Goal: Information Seeking & Learning: Learn about a topic

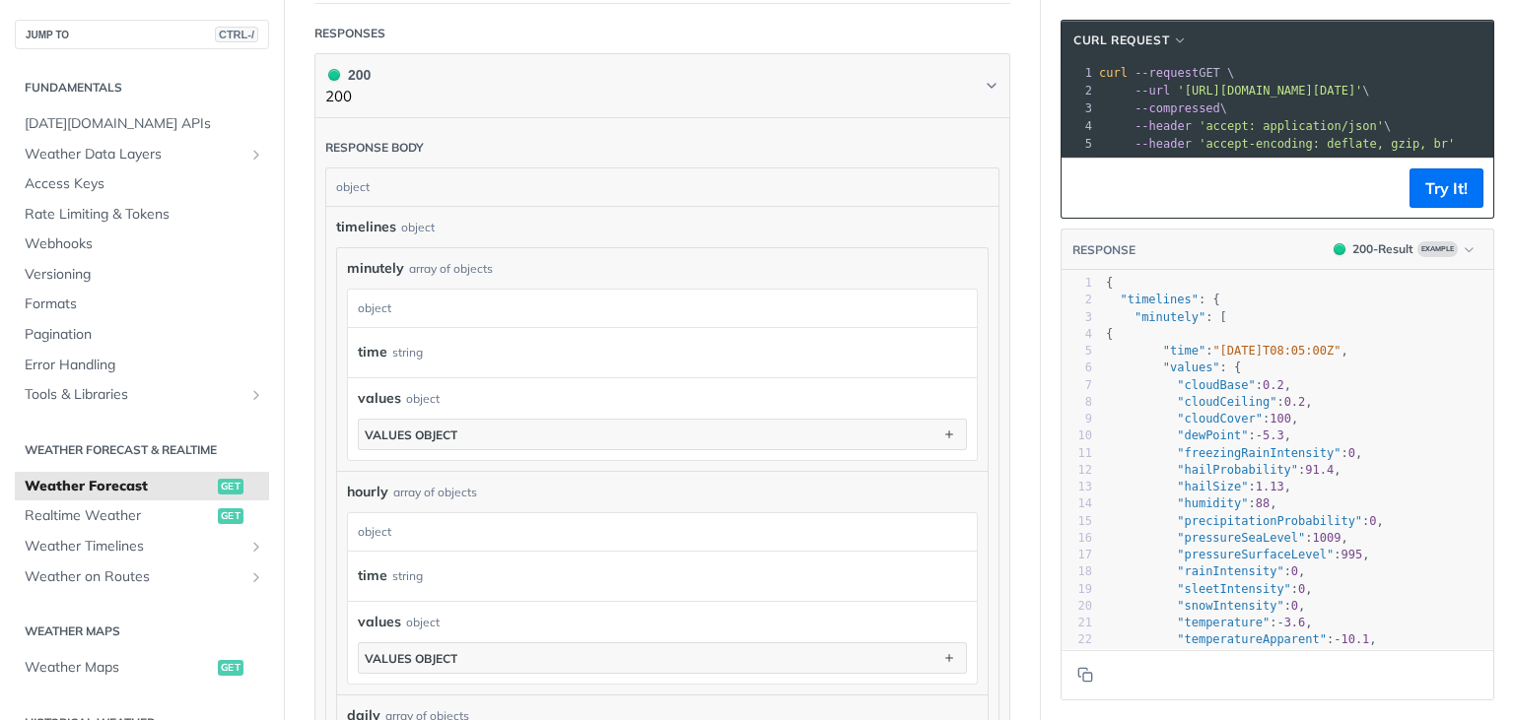
scroll to position [1064, 0]
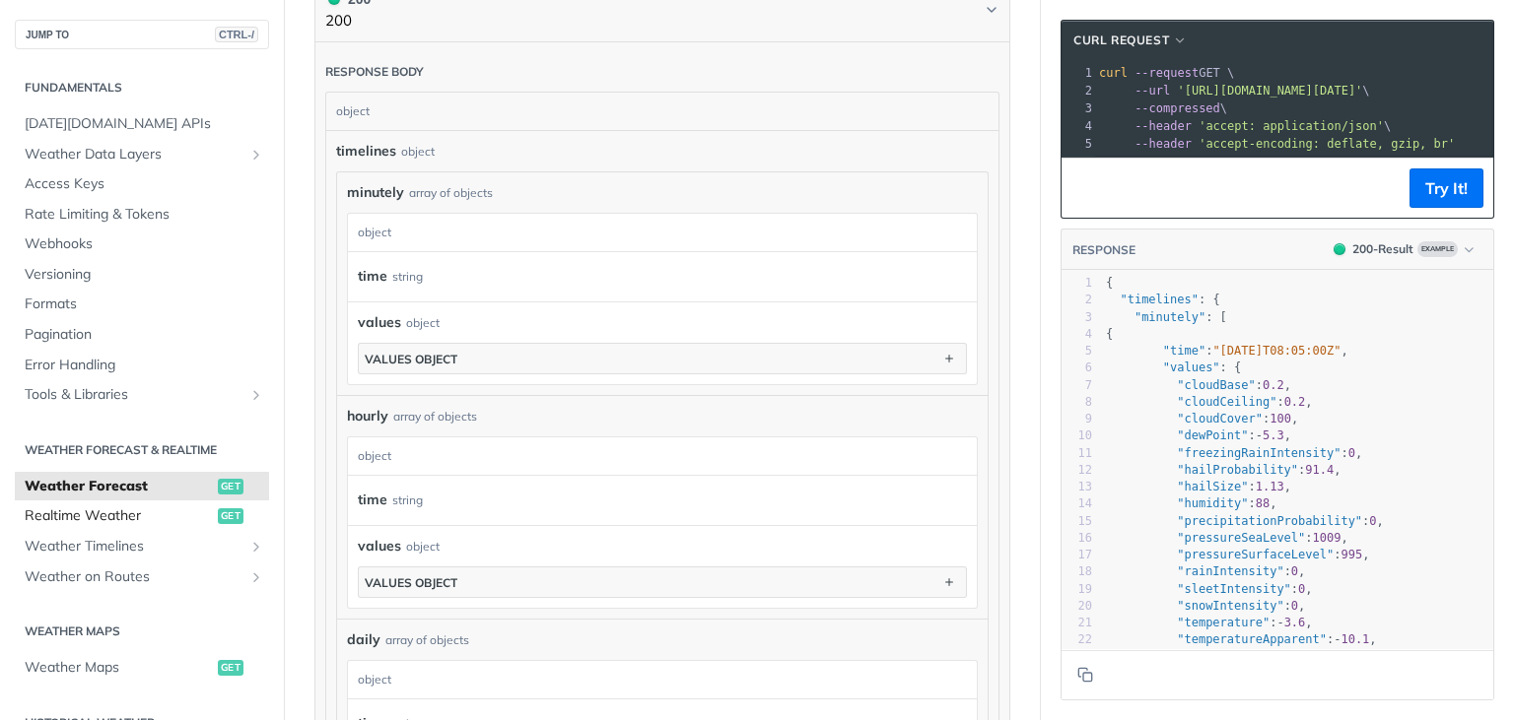
click at [225, 512] on span "get" at bounding box center [231, 517] width 26 height 16
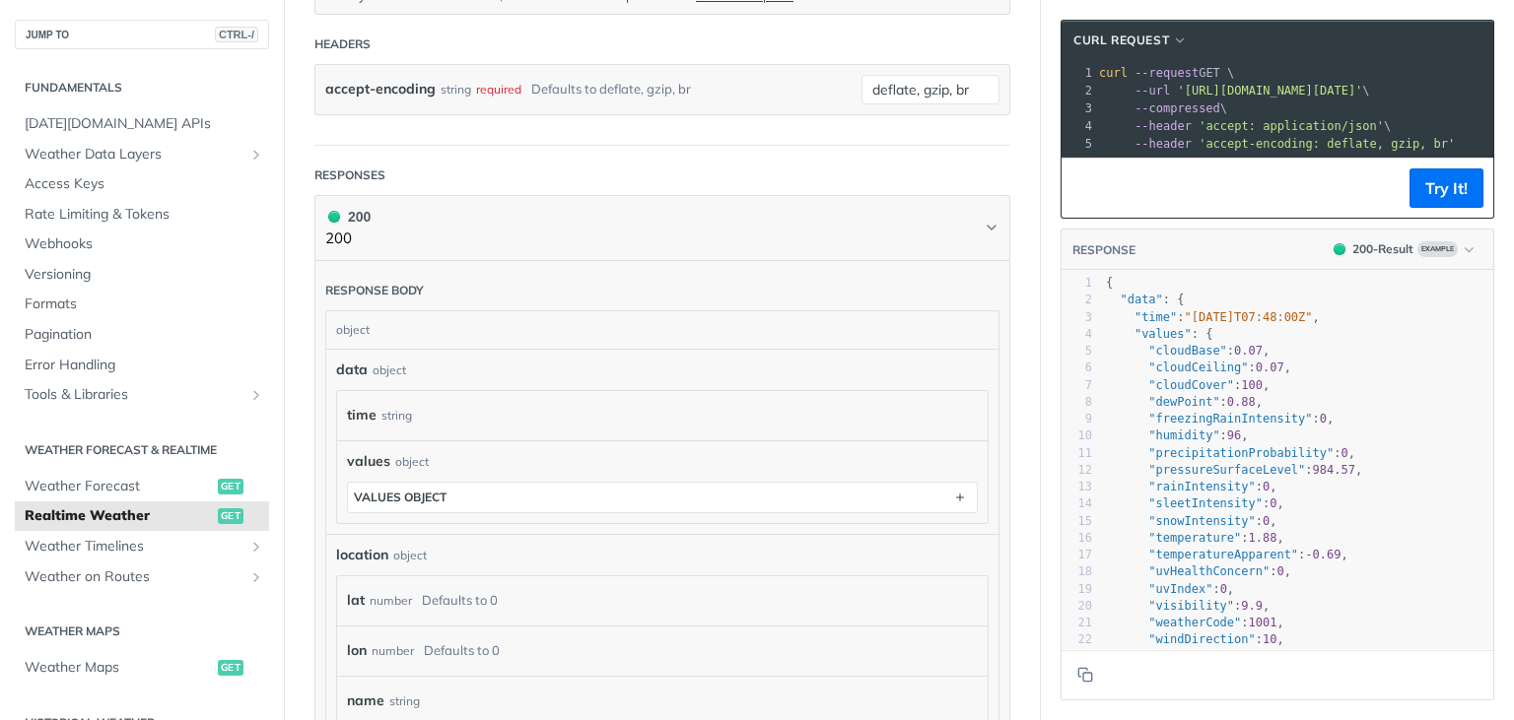
scroll to position [710, 0]
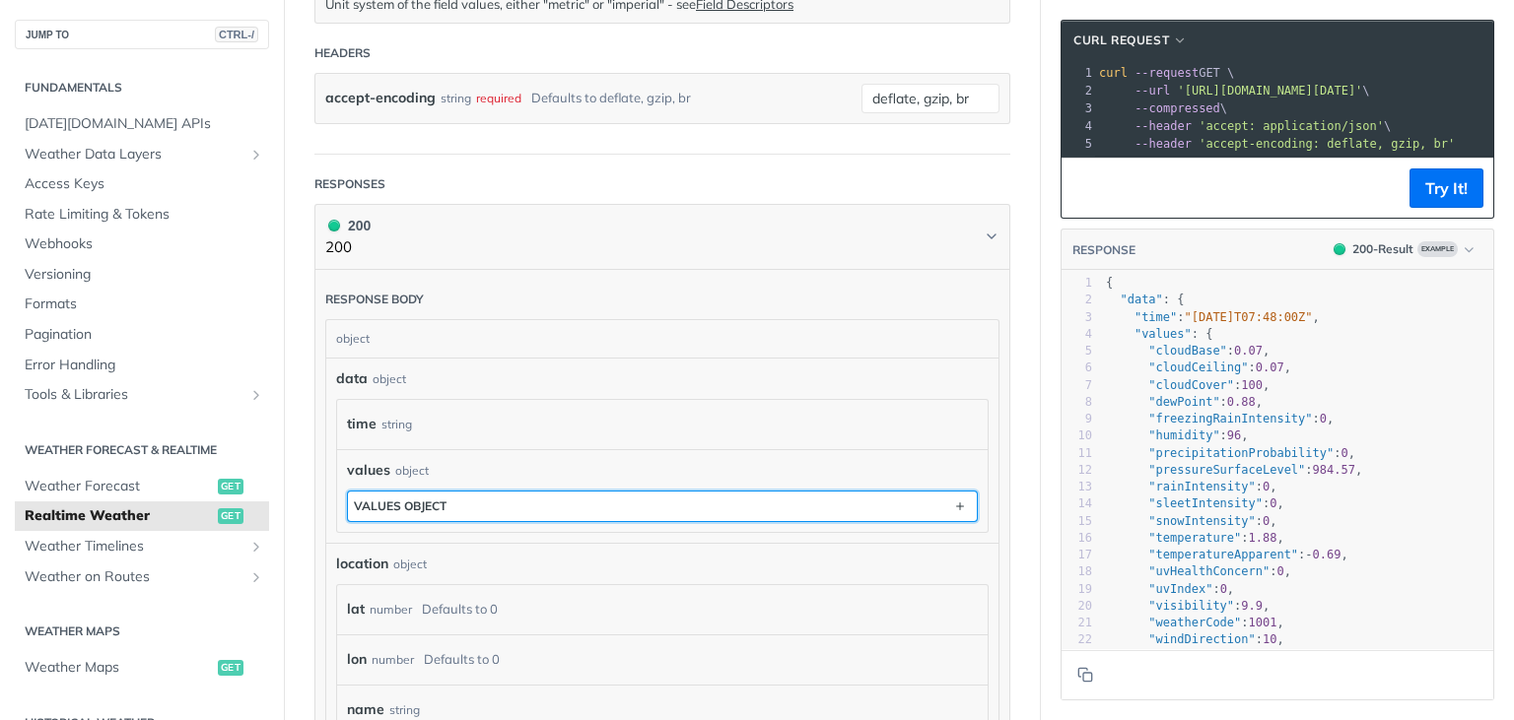
click at [407, 503] on div "values object" at bounding box center [400, 506] width 93 height 15
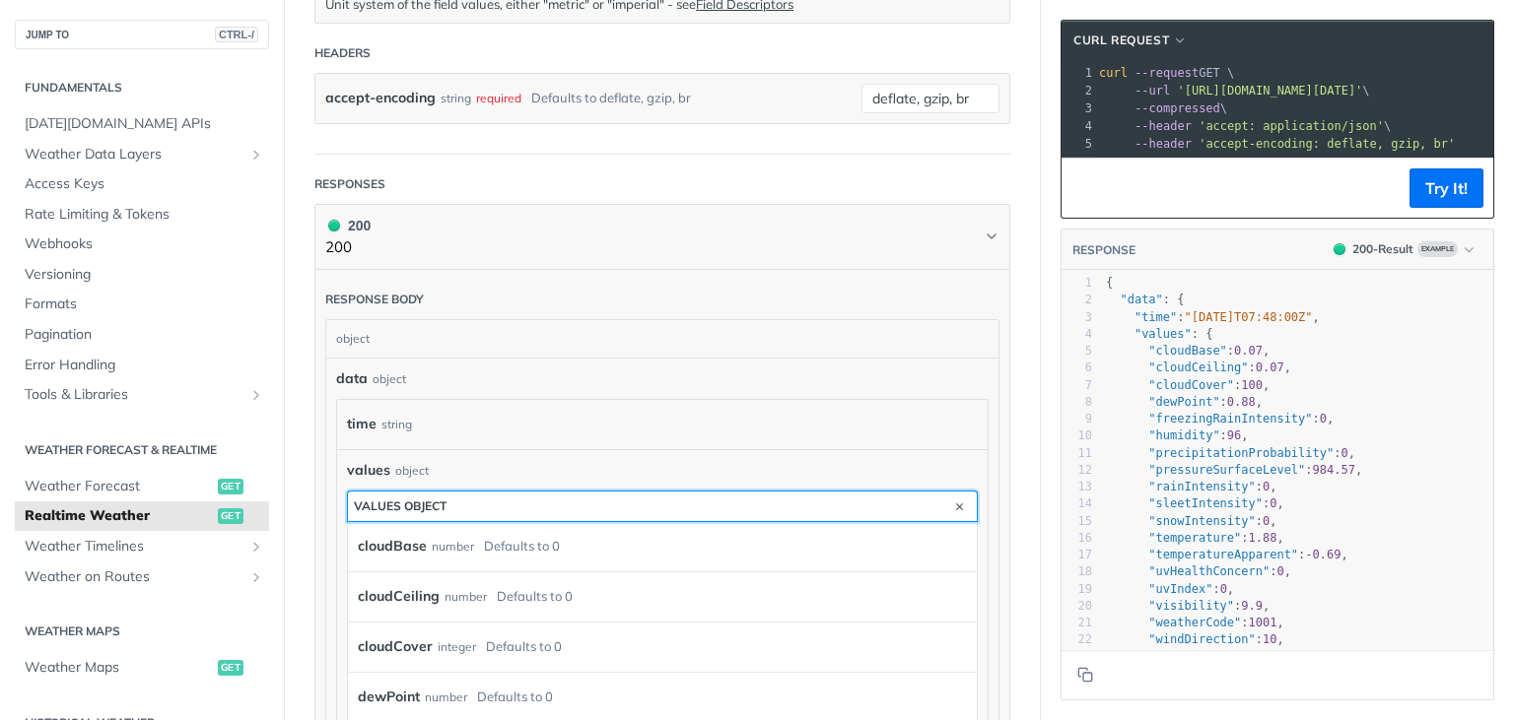
click at [396, 499] on div "values object" at bounding box center [400, 506] width 93 height 15
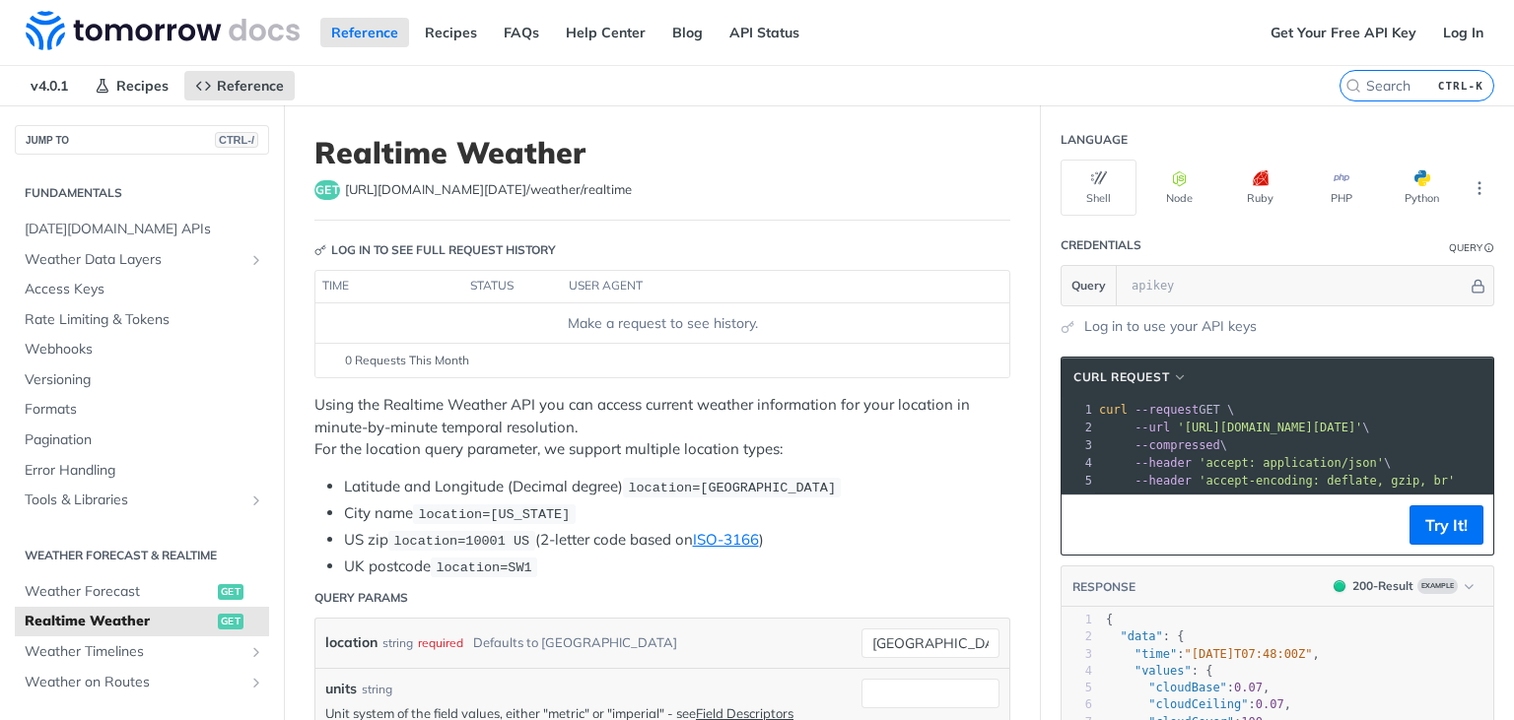
scroll to position [0, 0]
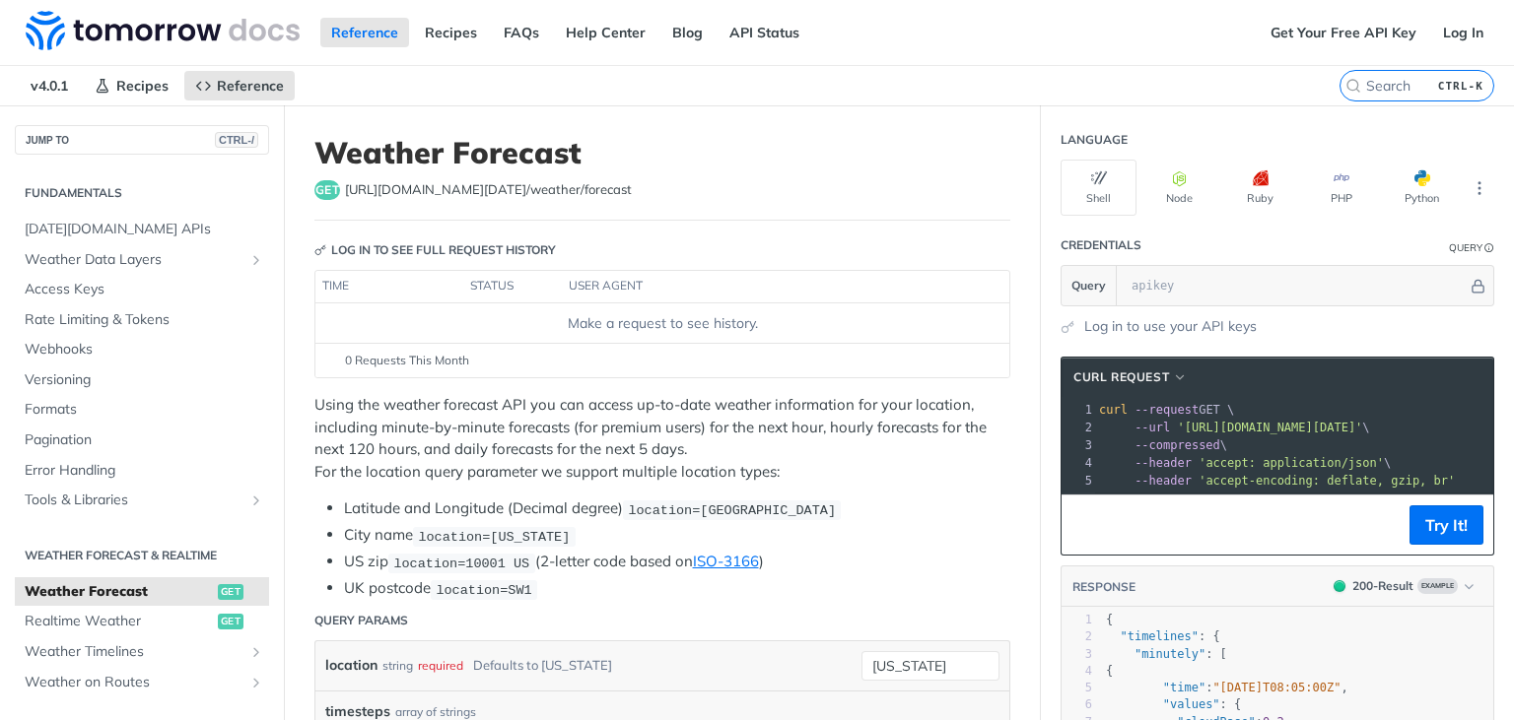
click at [429, 581] on li "UK postcode location=SW1" at bounding box center [677, 589] width 666 height 23
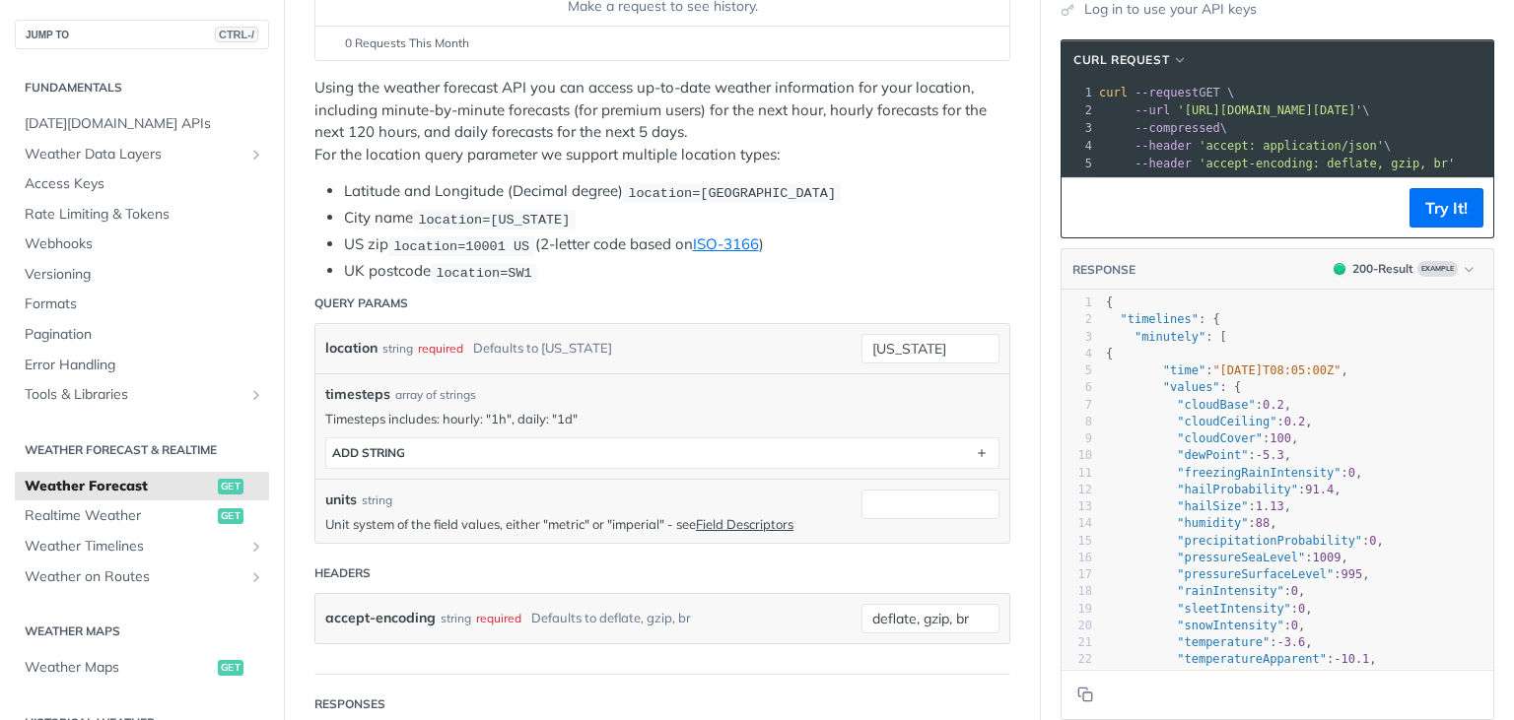
scroll to position [237, 0]
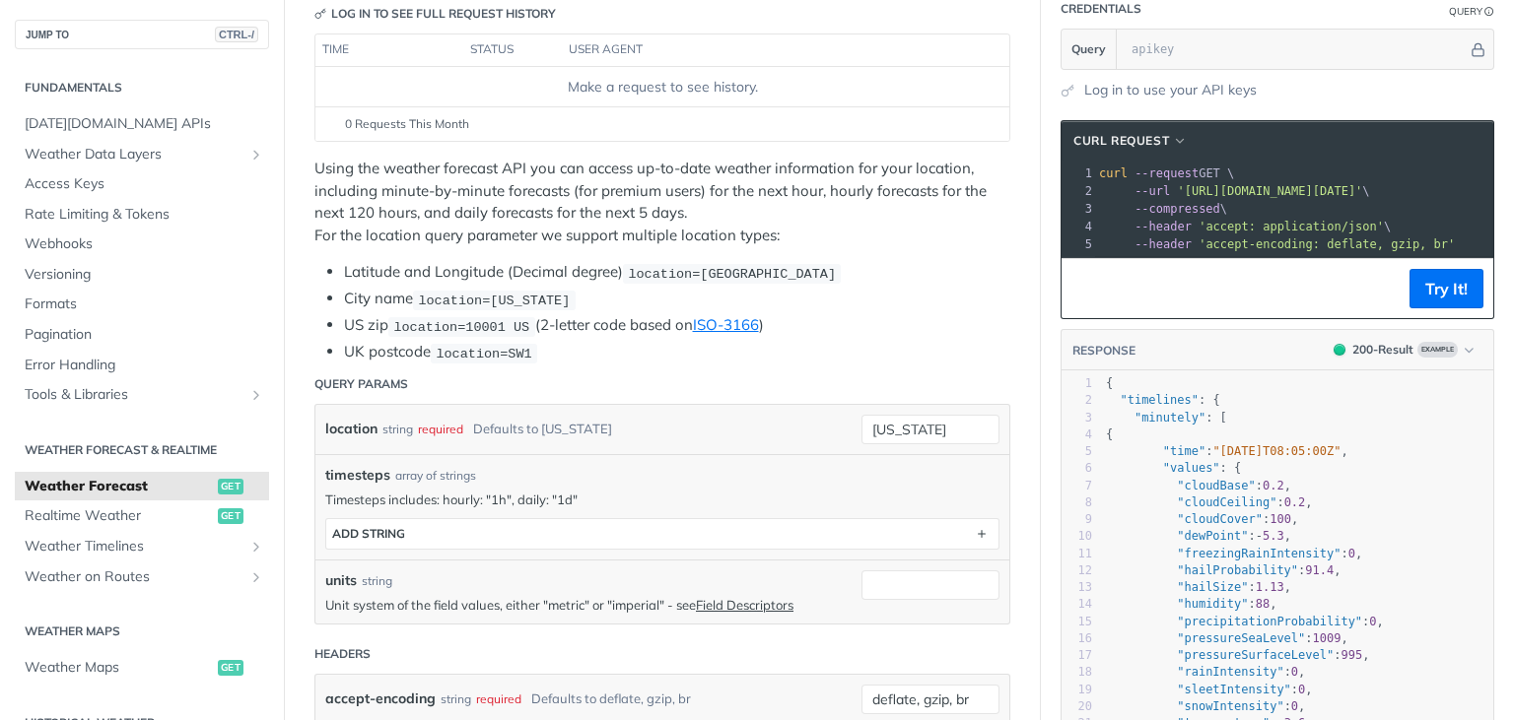
drag, startPoint x: 919, startPoint y: 347, endPoint x: 1240, endPoint y: 291, distance: 326.2
click at [919, 346] on li "UK postcode location=SW1" at bounding box center [677, 352] width 666 height 23
click at [1429, 285] on button "Try It!" at bounding box center [1446, 288] width 74 height 39
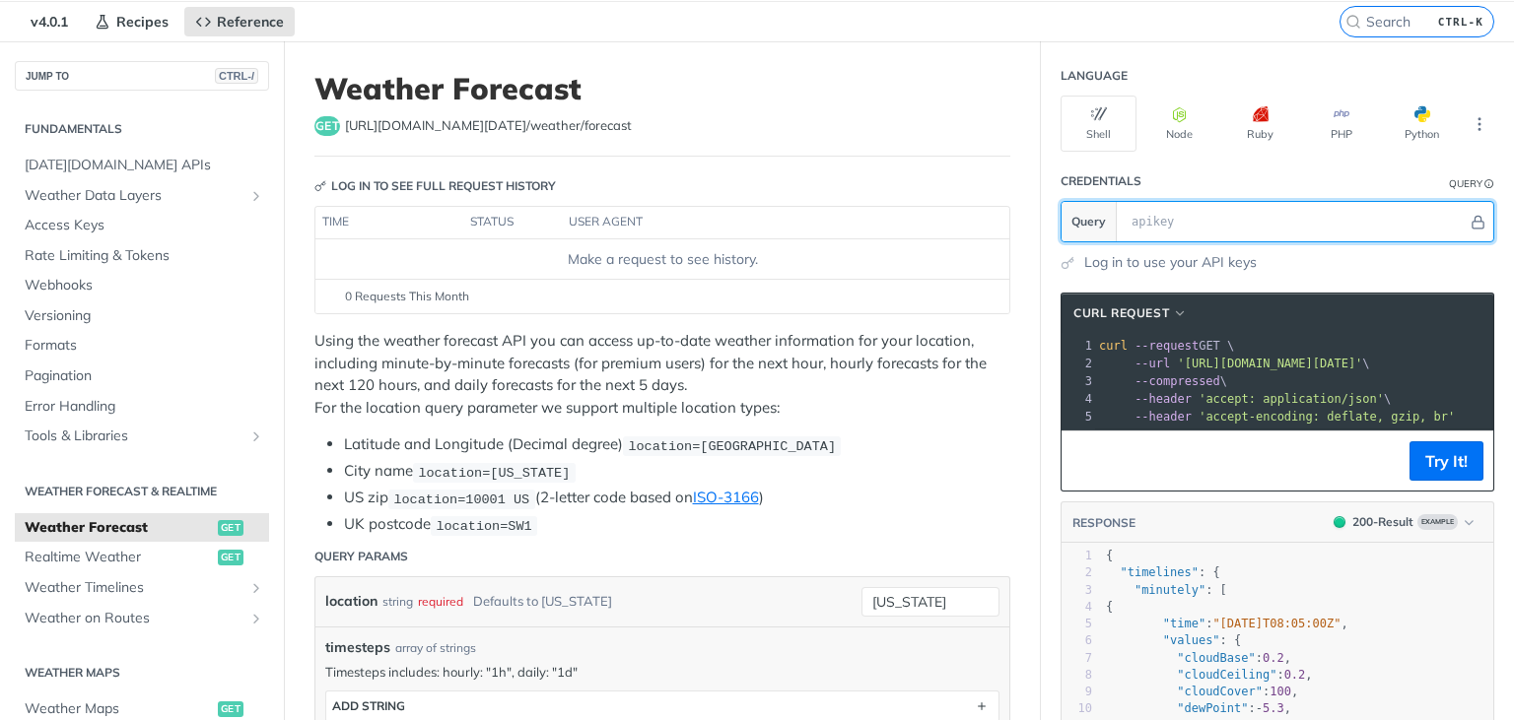
scroll to position [0, 0]
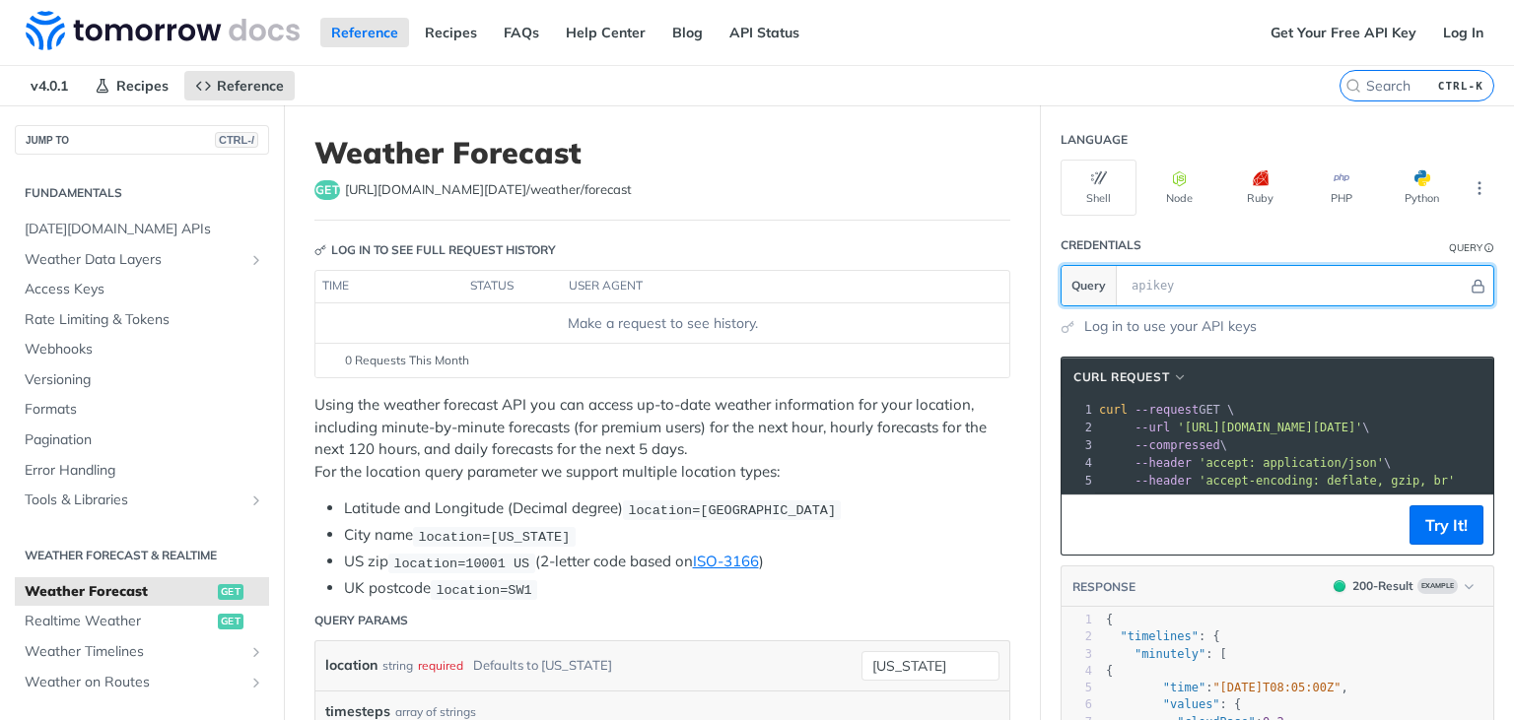
click at [1177, 302] on input "text" at bounding box center [1295, 285] width 346 height 39
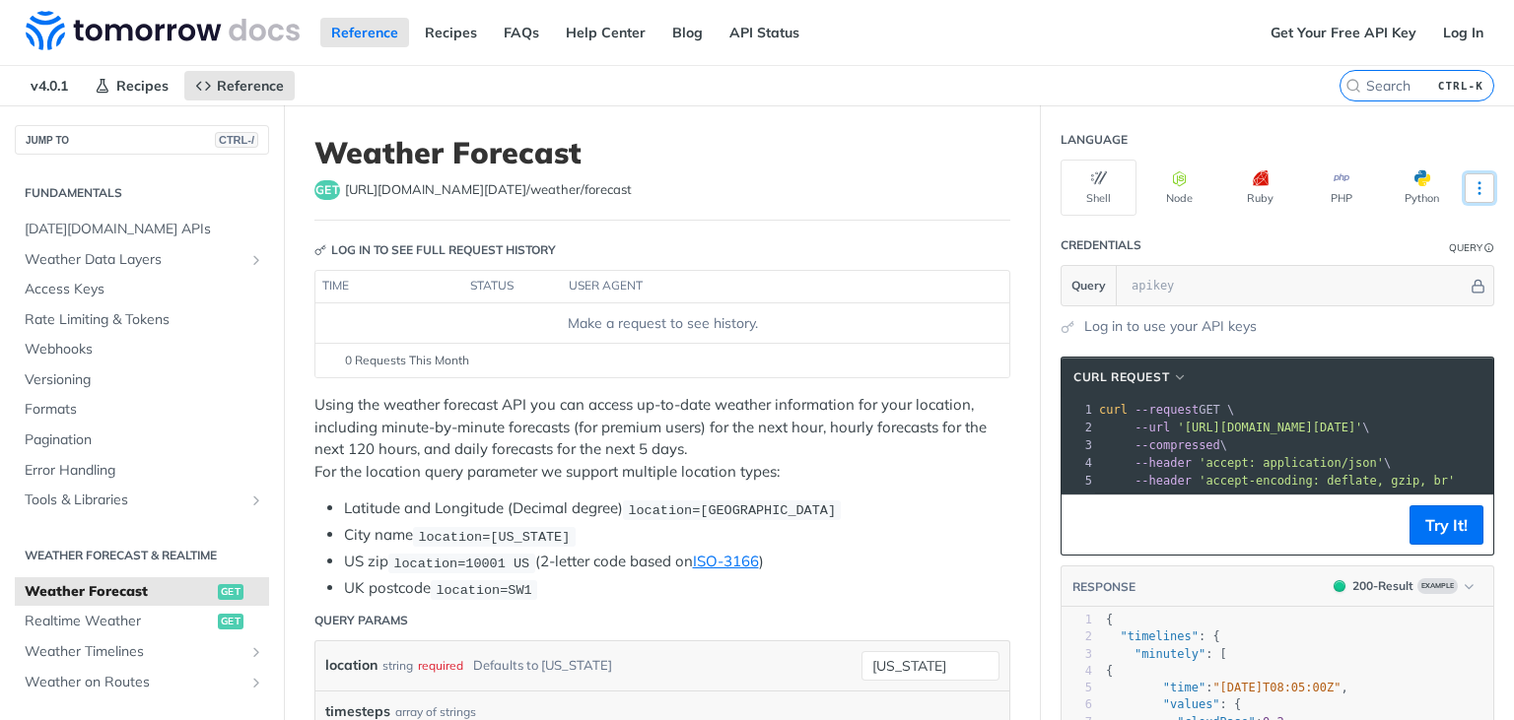
click at [1484, 193] on button "More Languages" at bounding box center [1480, 188] width 30 height 30
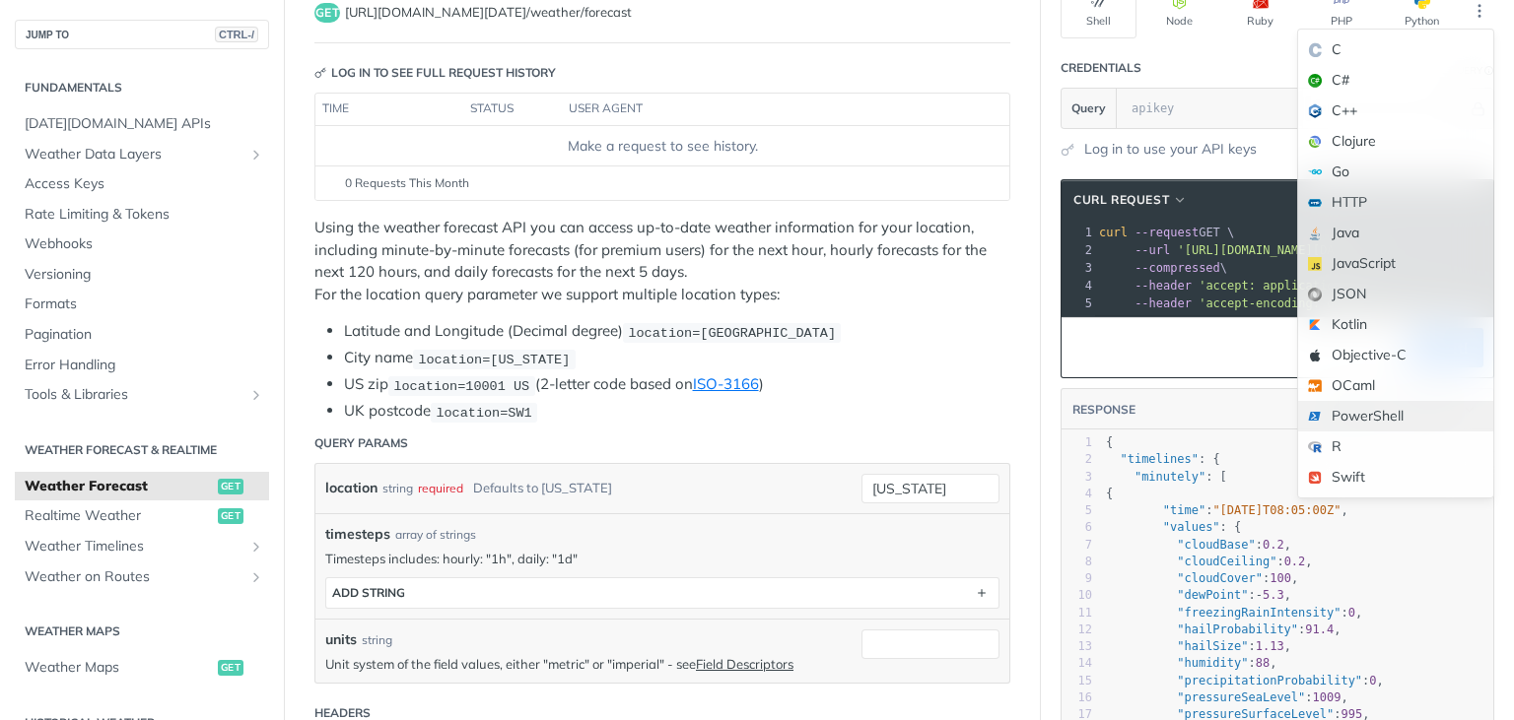
scroll to position [118, 0]
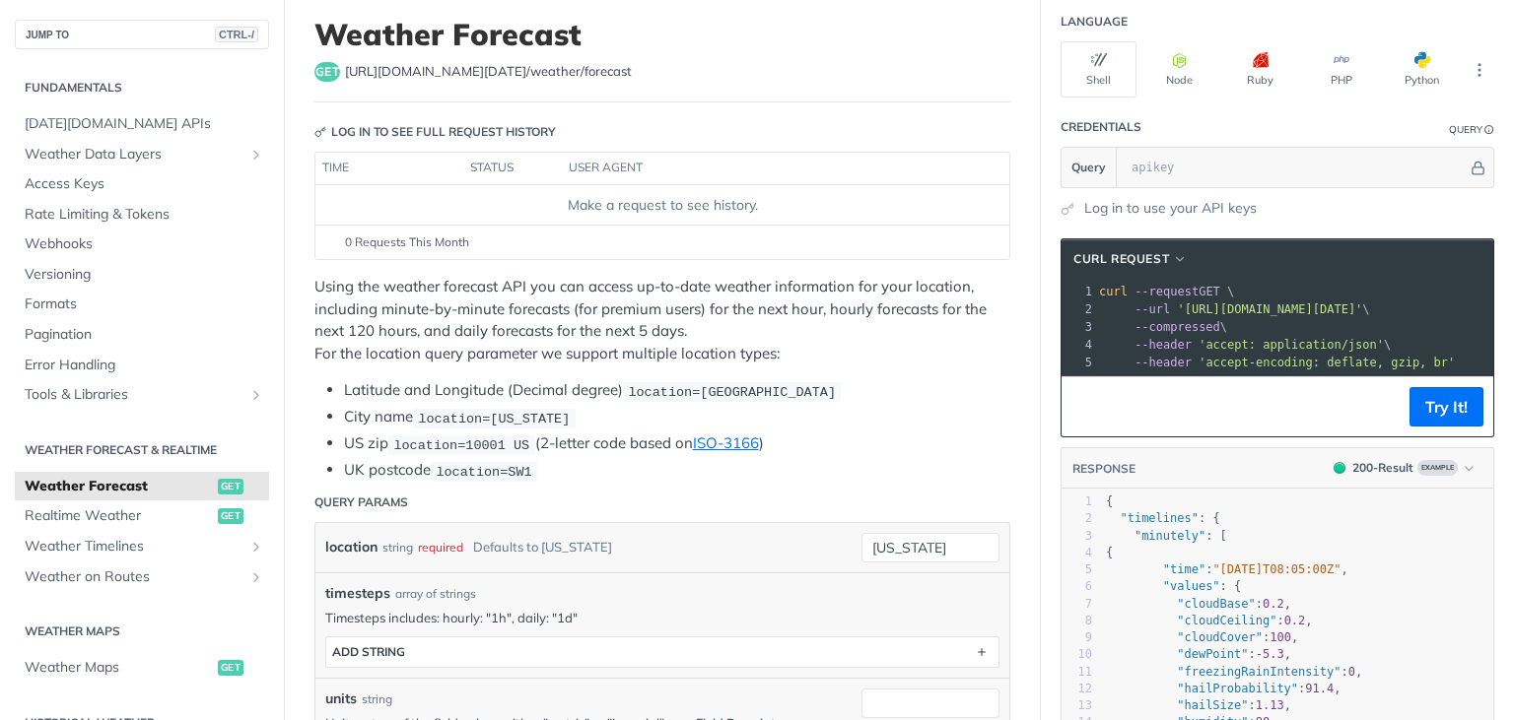
type textarea "{ "timelines": { "minutely": [ { "time": "2025-02-09T08:05:00Z", "values": { "c…"
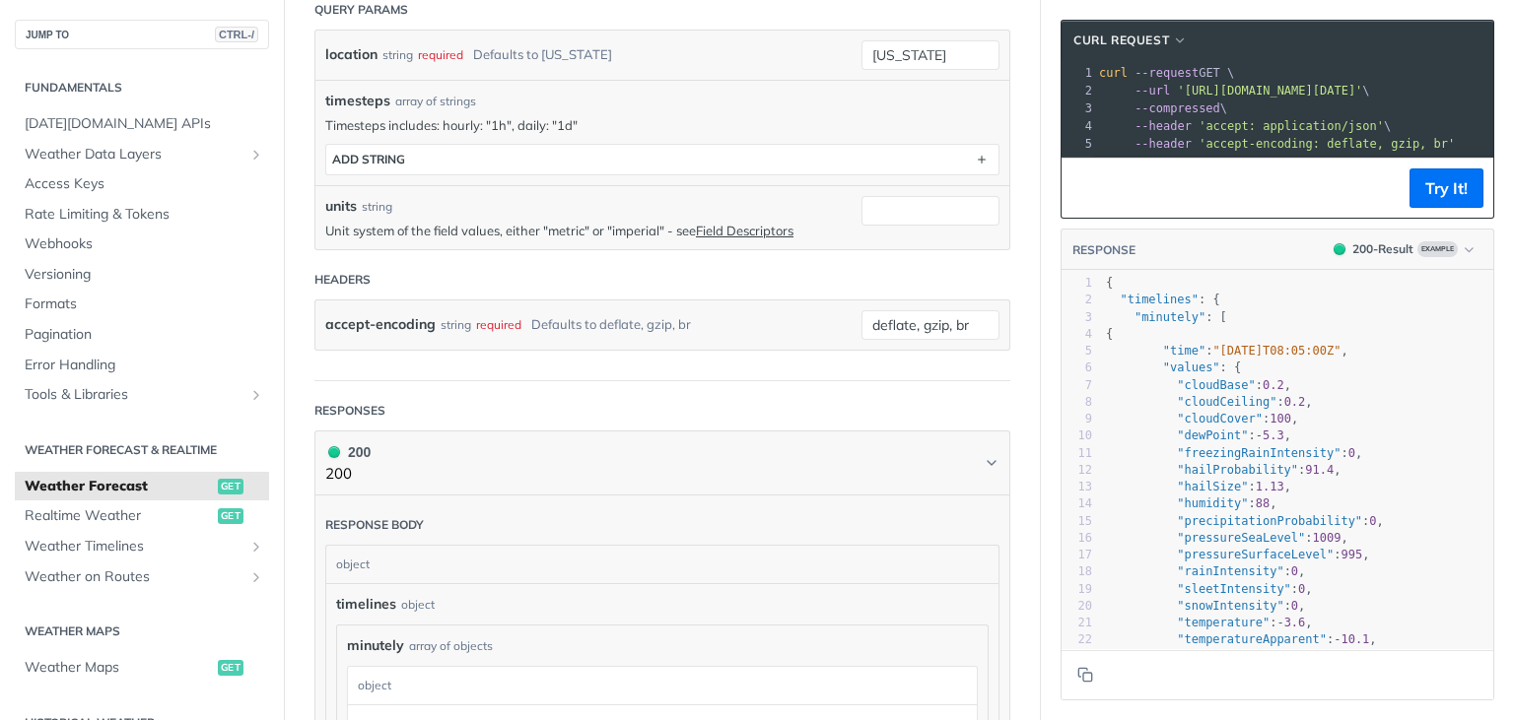
scroll to position [179, 63]
click at [1165, 487] on div "xxxxxxxxxx 6781 } 1 { 2 "timelines" : { 3 "minutely" : [ 4 { 5 "time" : "2025-0…" at bounding box center [1297, 547] width 391 height 552
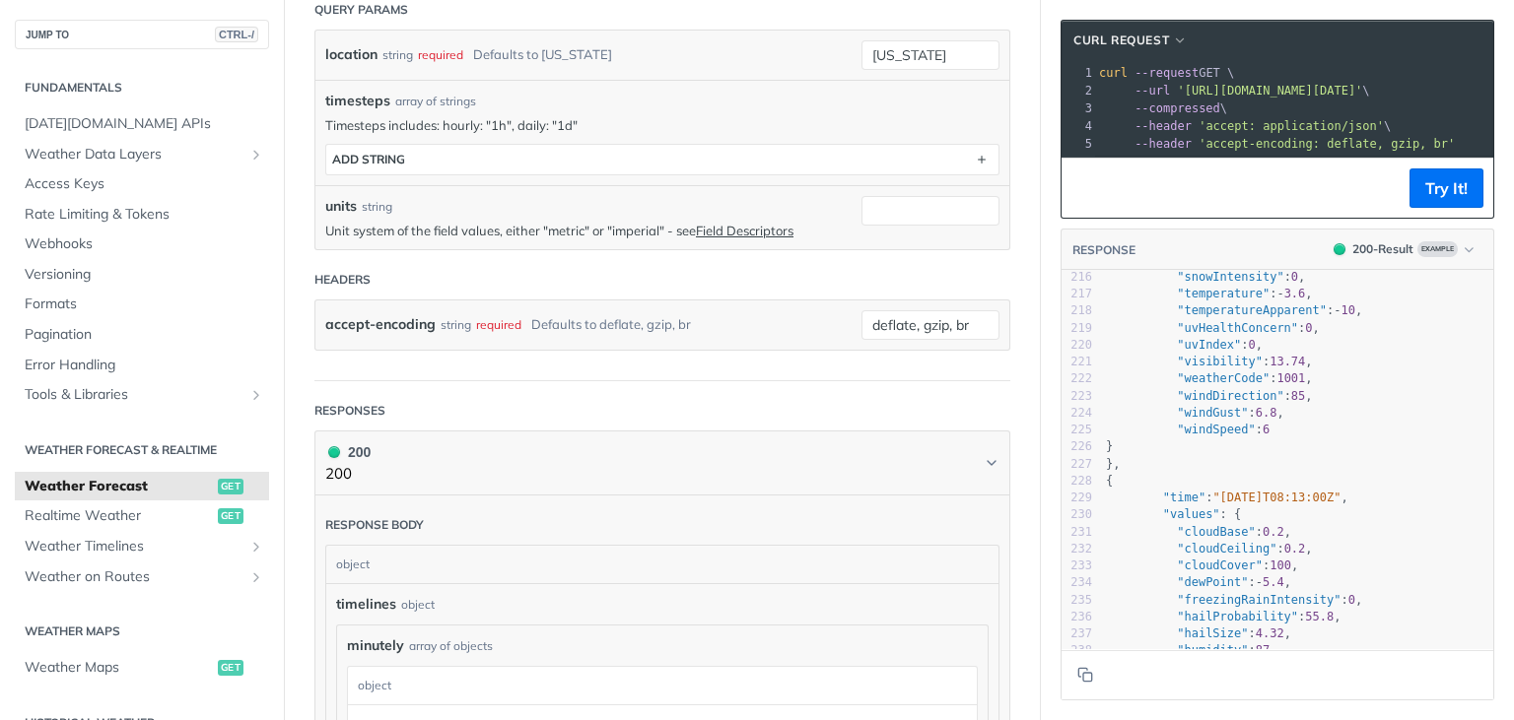
scroll to position [0, 0]
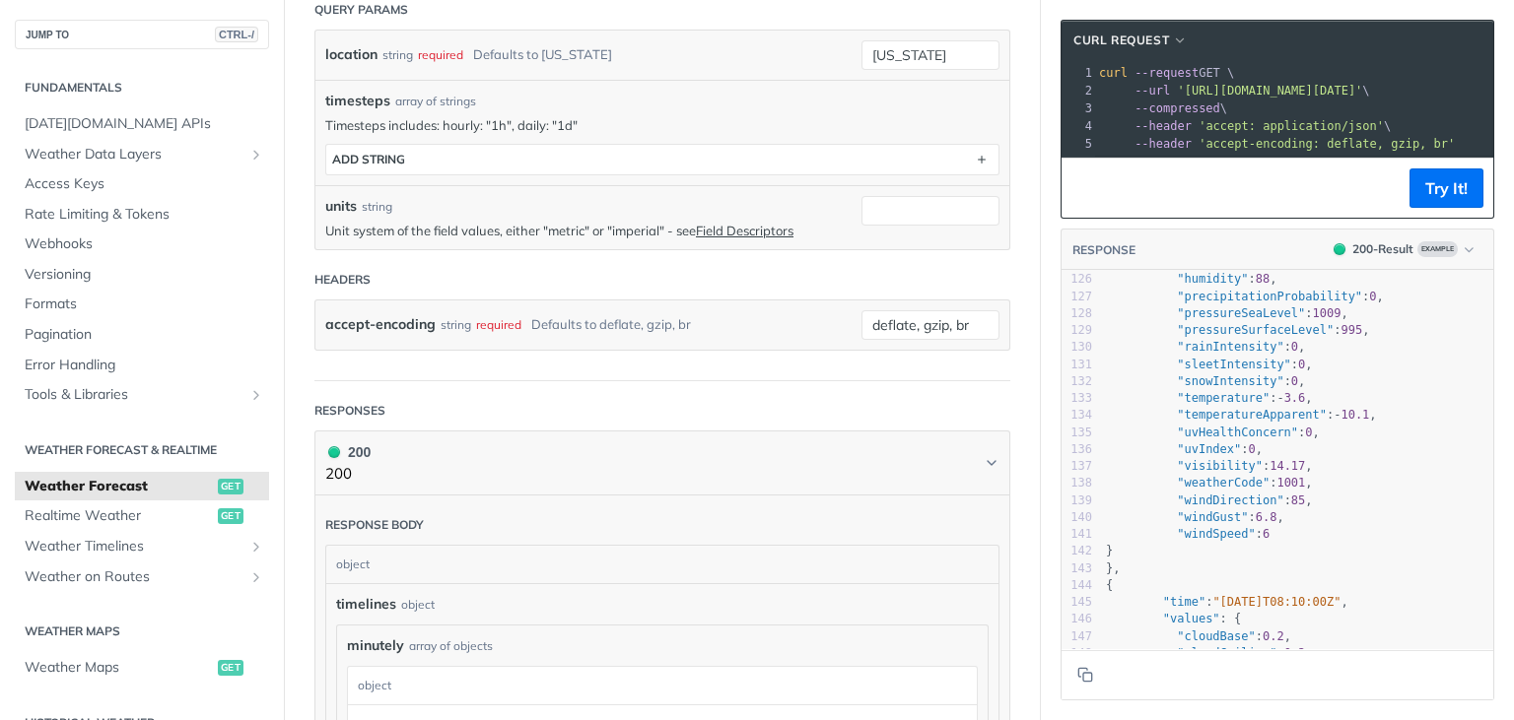
click at [1256, 264] on header "RESPONSE 200 - Result Example" at bounding box center [1277, 250] width 432 height 41
click at [1374, 112] on pre "--compressed \" at bounding box center [1352, 109] width 514 height 18
click at [1362, 92] on span "'https://api.tomorrow.io/v4/weather/forecast?location=new%20york'" at bounding box center [1269, 91] width 185 height 14
click at [1453, 191] on button "Try It!" at bounding box center [1446, 188] width 74 height 39
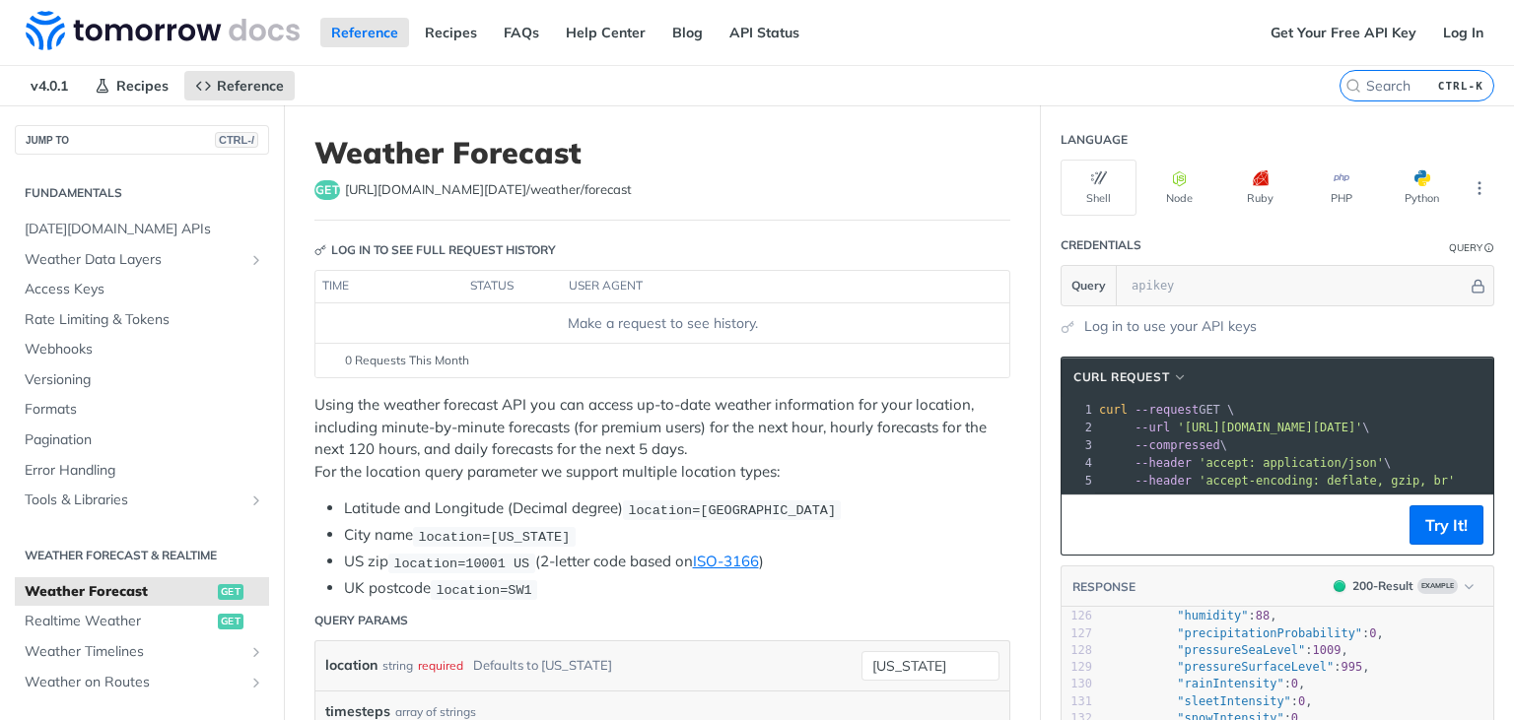
click at [1327, 321] on div "Log in to use your API keys" at bounding box center [1277, 326] width 434 height 21
click at [1346, 40] on link "Get Your Free API Key" at bounding box center [1344, 33] width 168 height 30
click at [1320, 34] on link "Get Your Free API Key" at bounding box center [1344, 33] width 168 height 30
click at [551, 189] on span "https://api.tomorrow.io/v4 /weather/forecast" at bounding box center [488, 190] width 287 height 20
drag, startPoint x: 912, startPoint y: 280, endPoint x: 940, endPoint y: 274, distance: 29.2
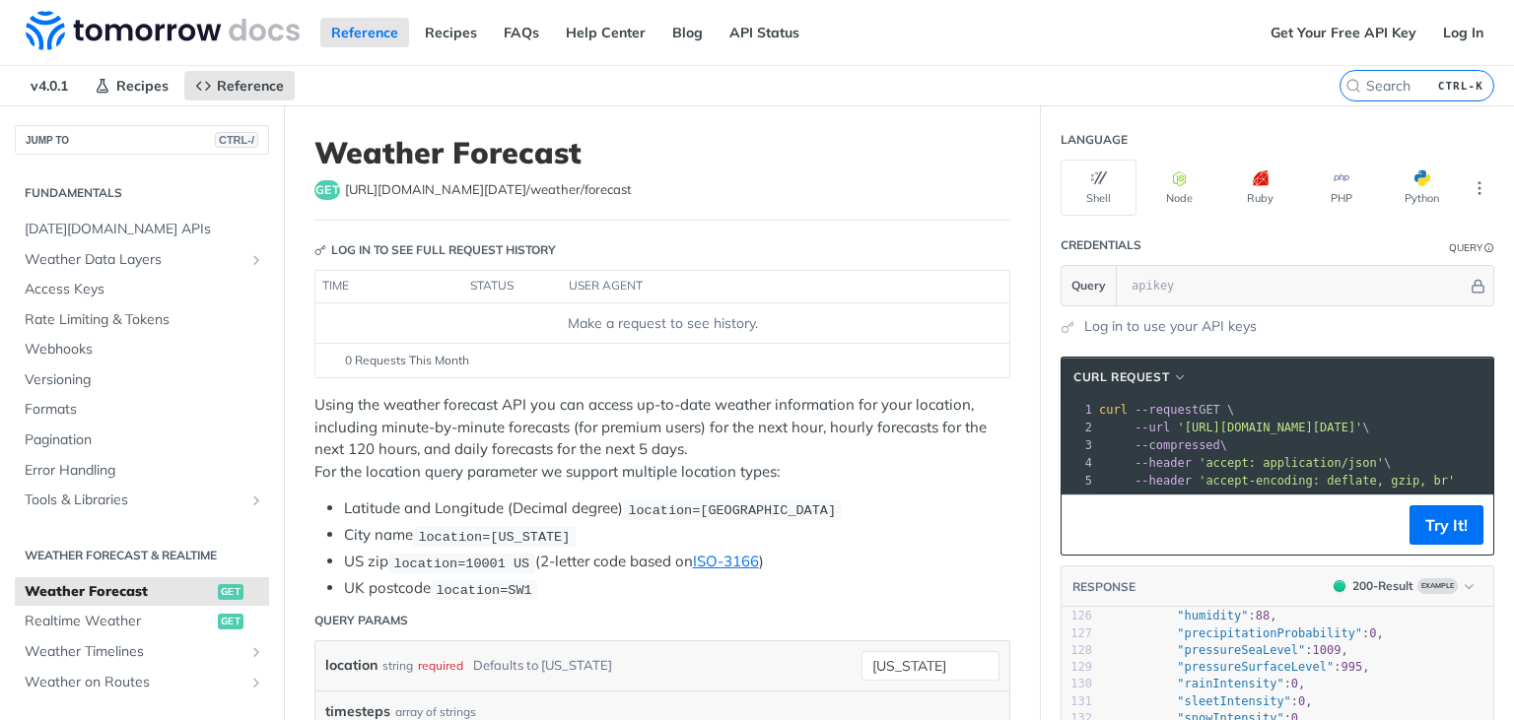
click at [908, 277] on th "user agent" at bounding box center [766, 287] width 408 height 32
click at [842, 232] on header "Log in to see full request history" at bounding box center [662, 250] width 696 height 39
click at [1351, 36] on link "Get Your Free API Key" at bounding box center [1344, 33] width 168 height 30
click at [1457, 37] on link "Log In" at bounding box center [1463, 33] width 62 height 30
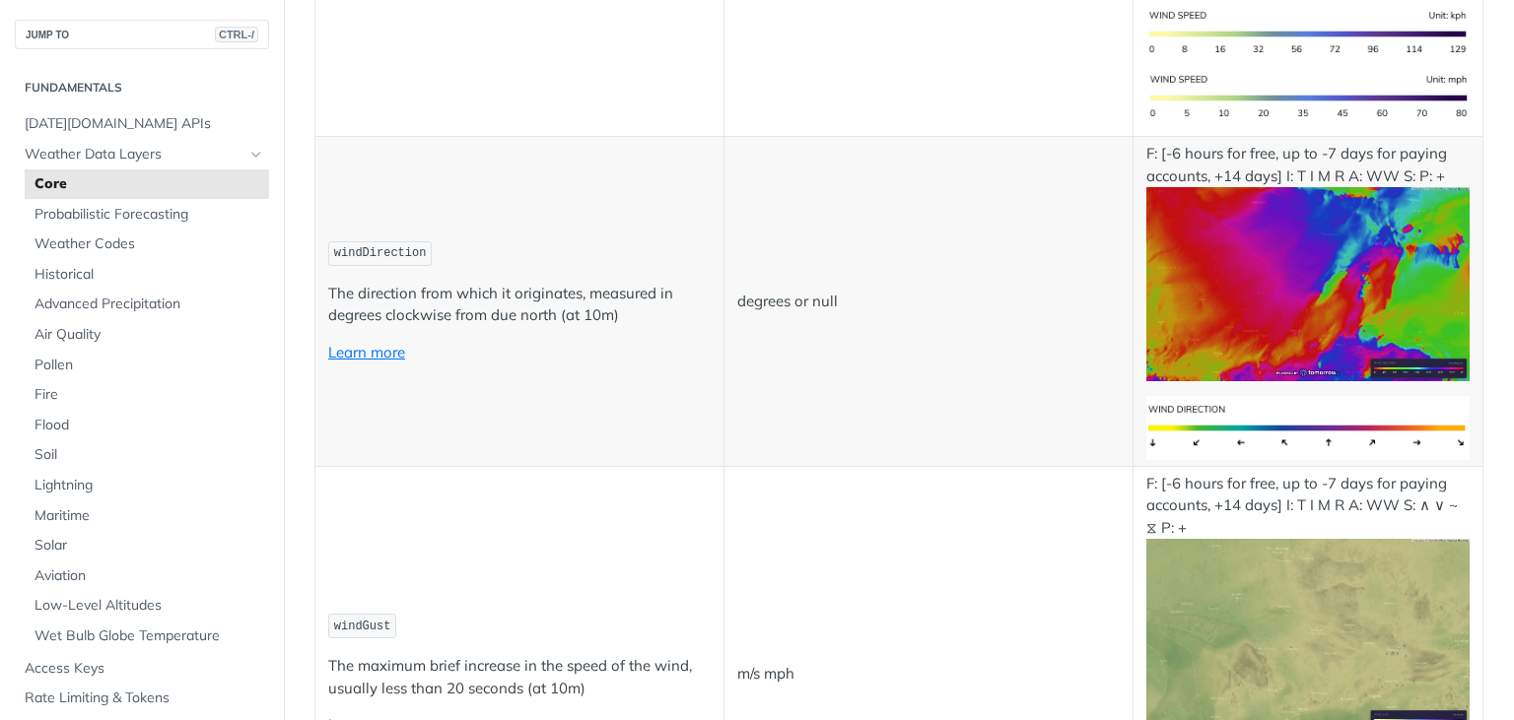
scroll to position [2129, 0]
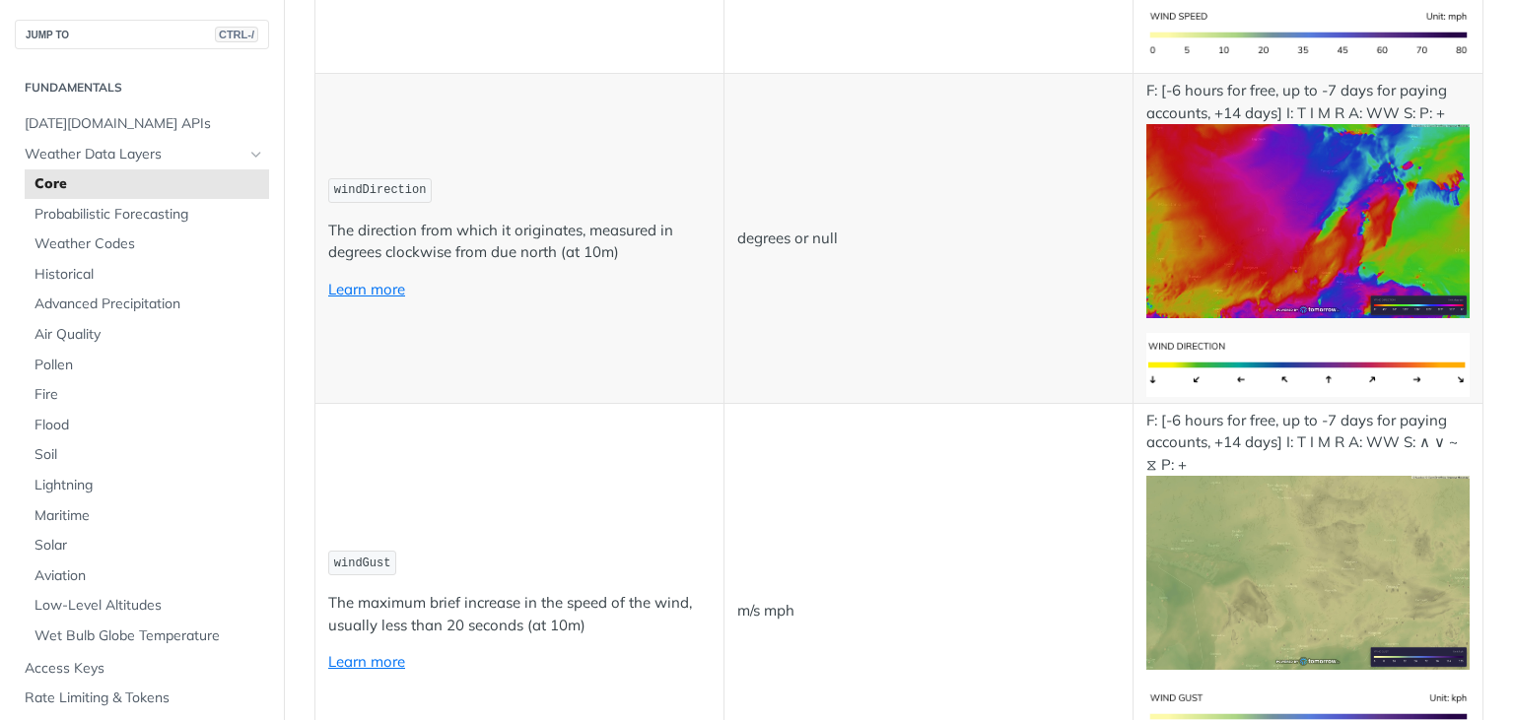
drag, startPoint x: 609, startPoint y: 424, endPoint x: 621, endPoint y: 444, distance: 23.8
drag, startPoint x: 940, startPoint y: 504, endPoint x: 834, endPoint y: 589, distance: 136.7
click at [930, 507] on td "m/s mph" at bounding box center [927, 611] width 409 height 416
click at [635, 531] on td "windGust The maximum brief increase in the speed of the wind, usually less than…" at bounding box center [519, 611] width 409 height 416
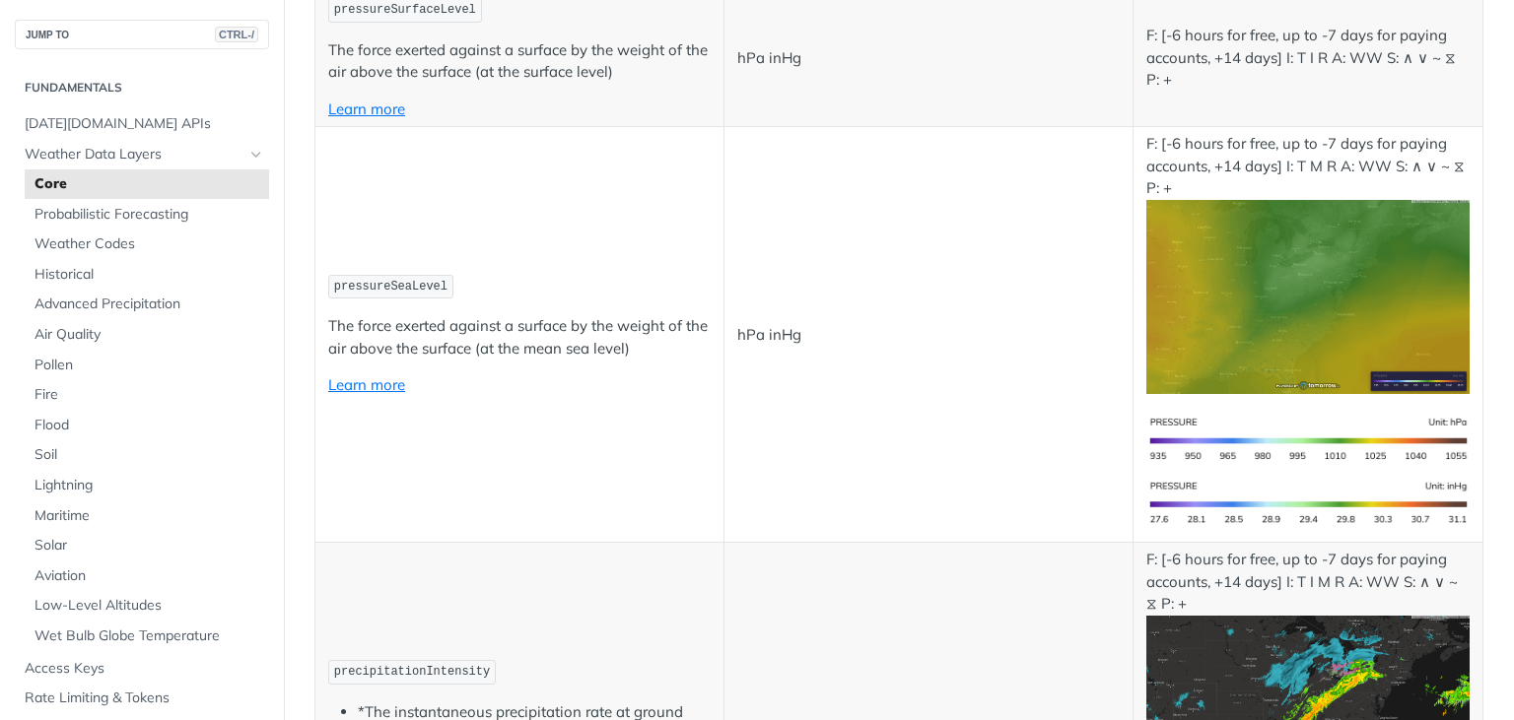
scroll to position [2791, 0]
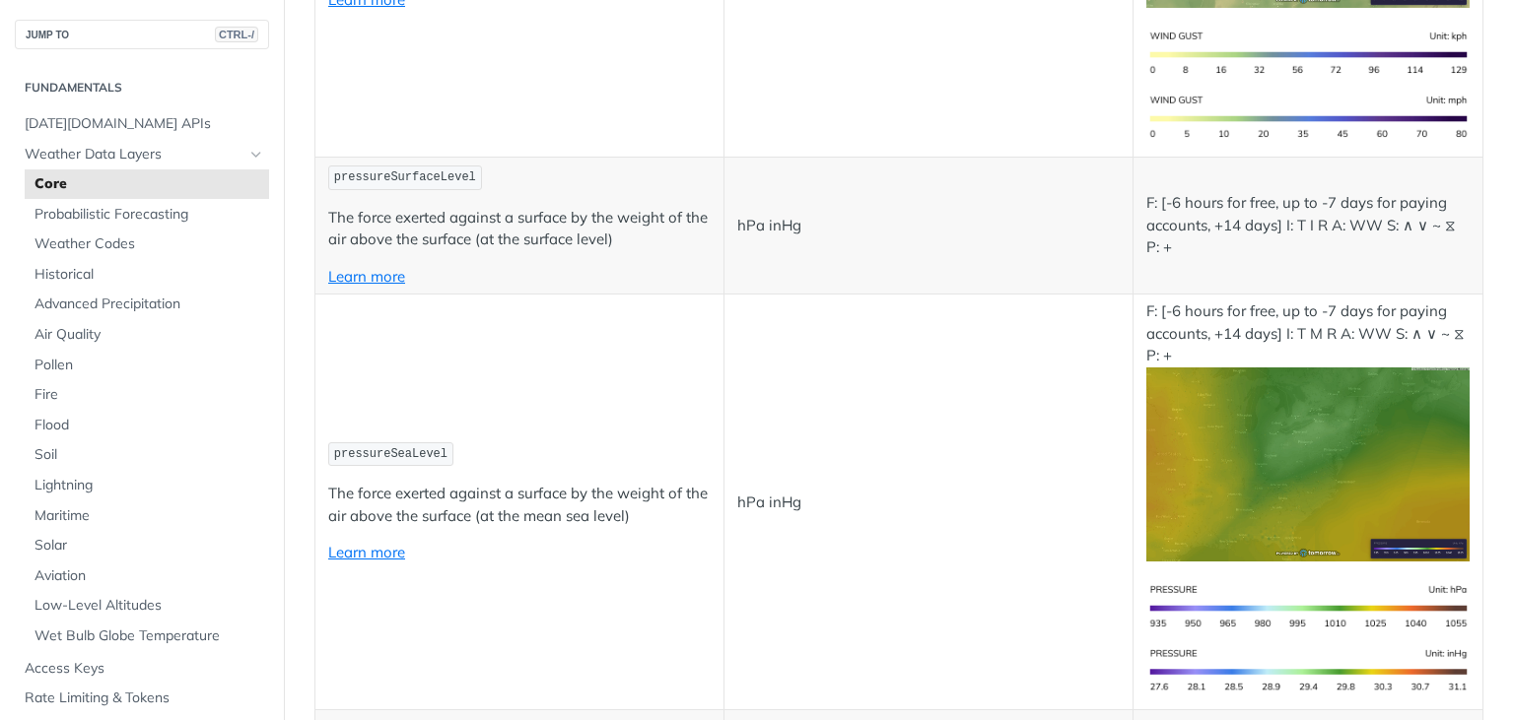
drag, startPoint x: 789, startPoint y: 486, endPoint x: 787, endPoint y: 569, distance: 82.8
click at [791, 485] on td "hPa inHg" at bounding box center [927, 503] width 409 height 416
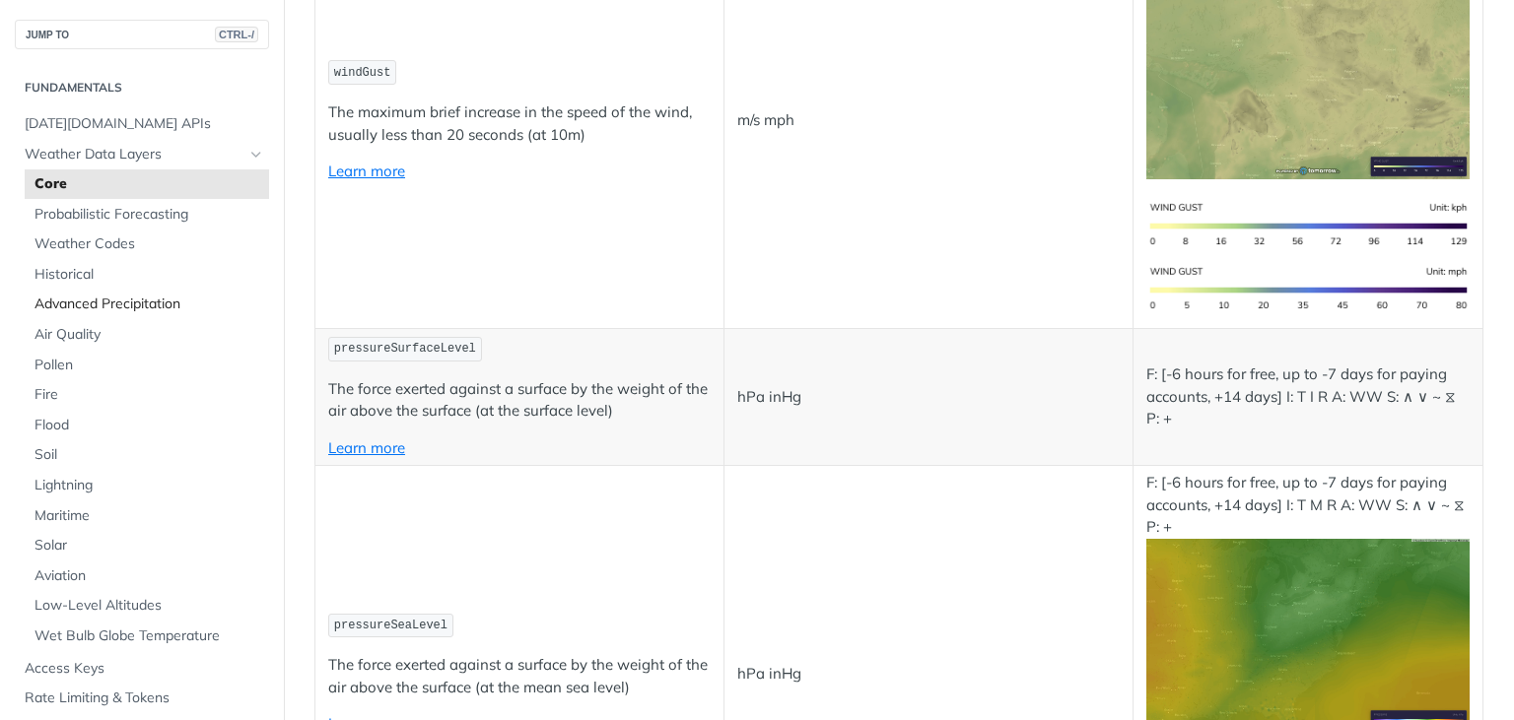
scroll to position [2436, 0]
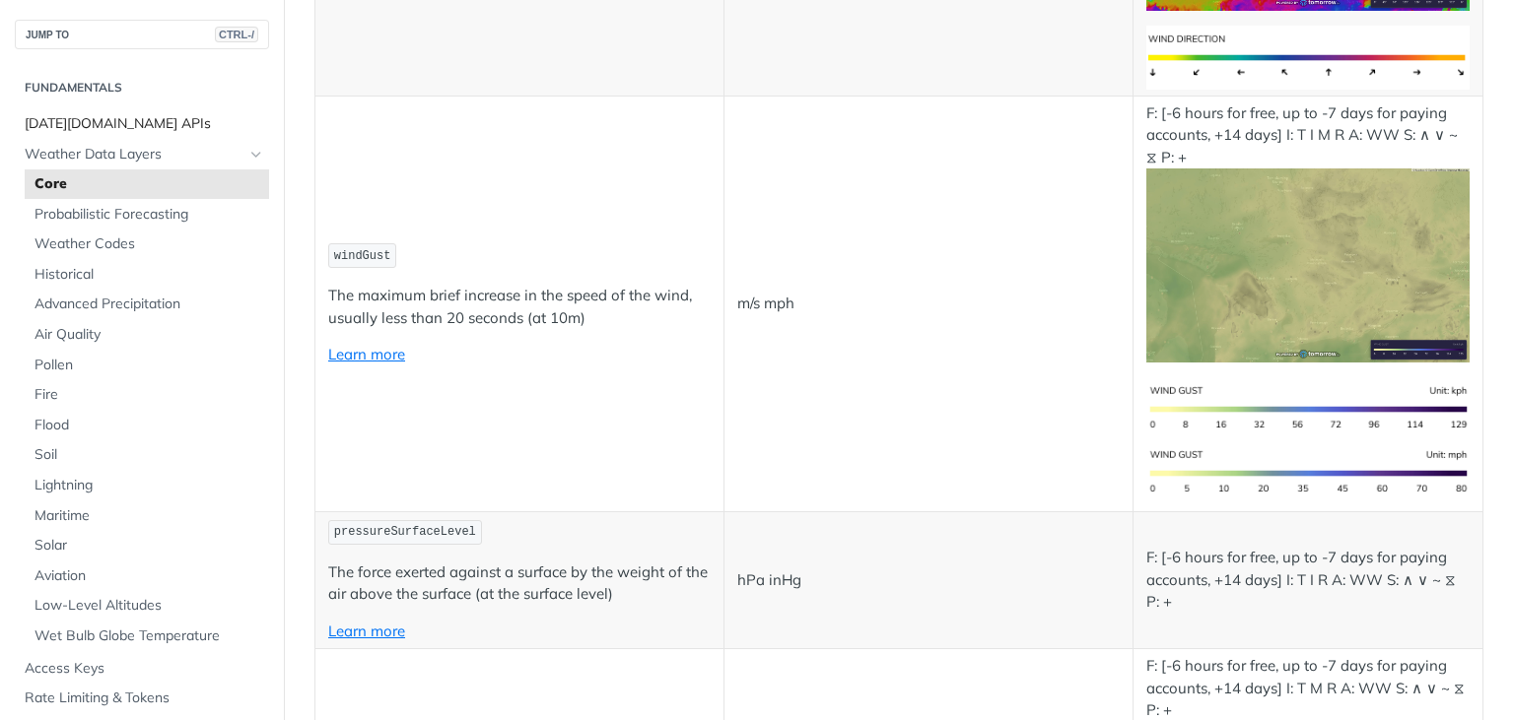
click at [144, 125] on span "Tomorrow.io APIs" at bounding box center [144, 124] width 239 height 20
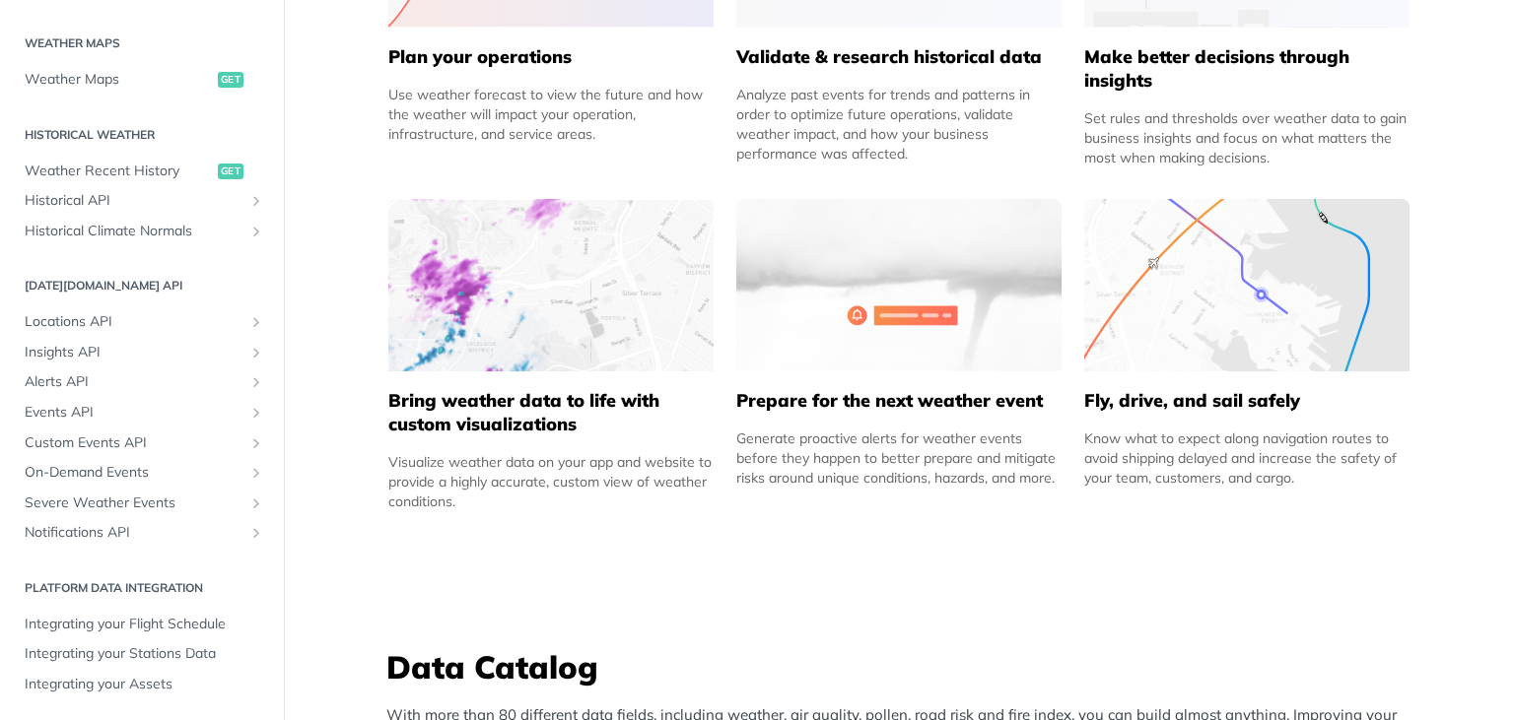
scroll to position [1064, 0]
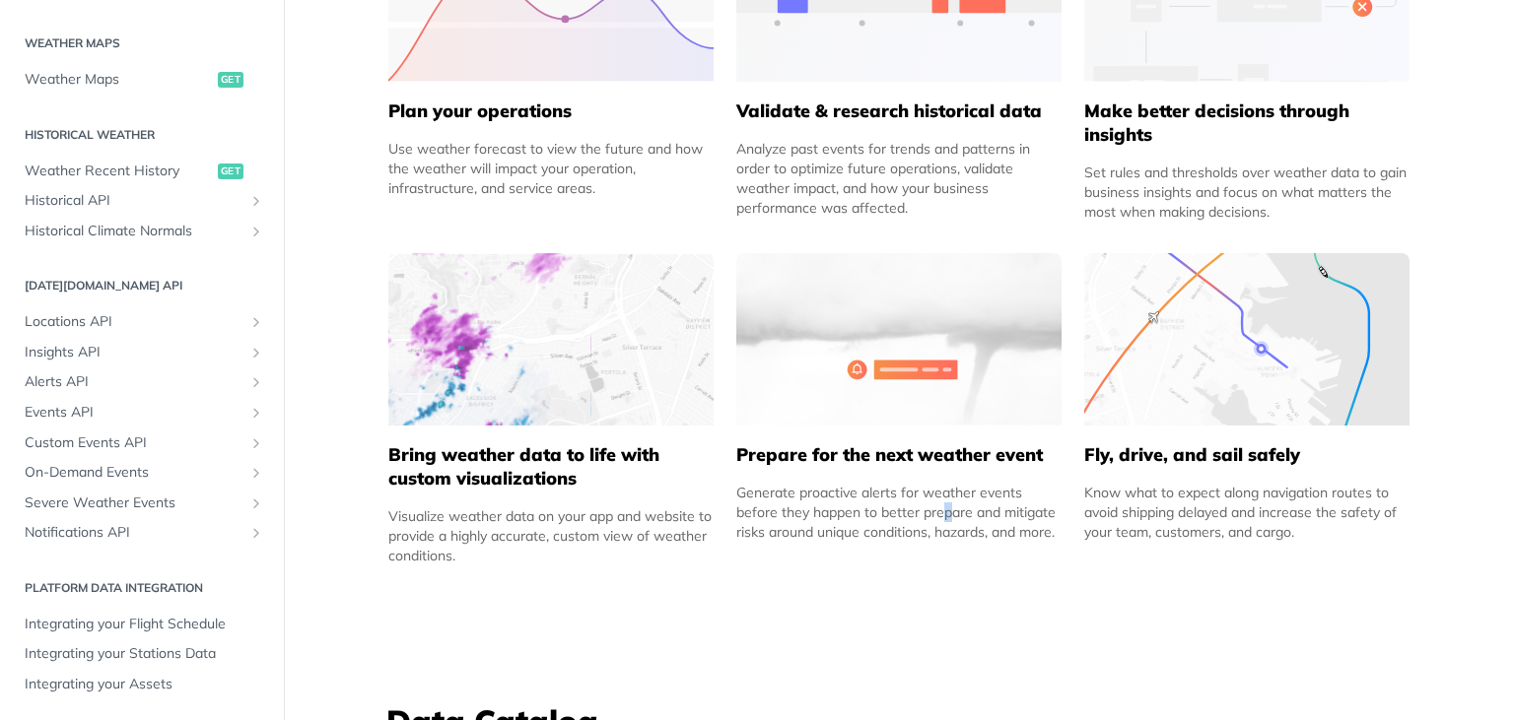
click at [838, 508] on div "Generate proactive alerts for weather events before they happen to better prepa…" at bounding box center [898, 512] width 325 height 59
click at [893, 521] on div "Generate proactive alerts for weather events before they happen to better prepa…" at bounding box center [898, 512] width 325 height 59
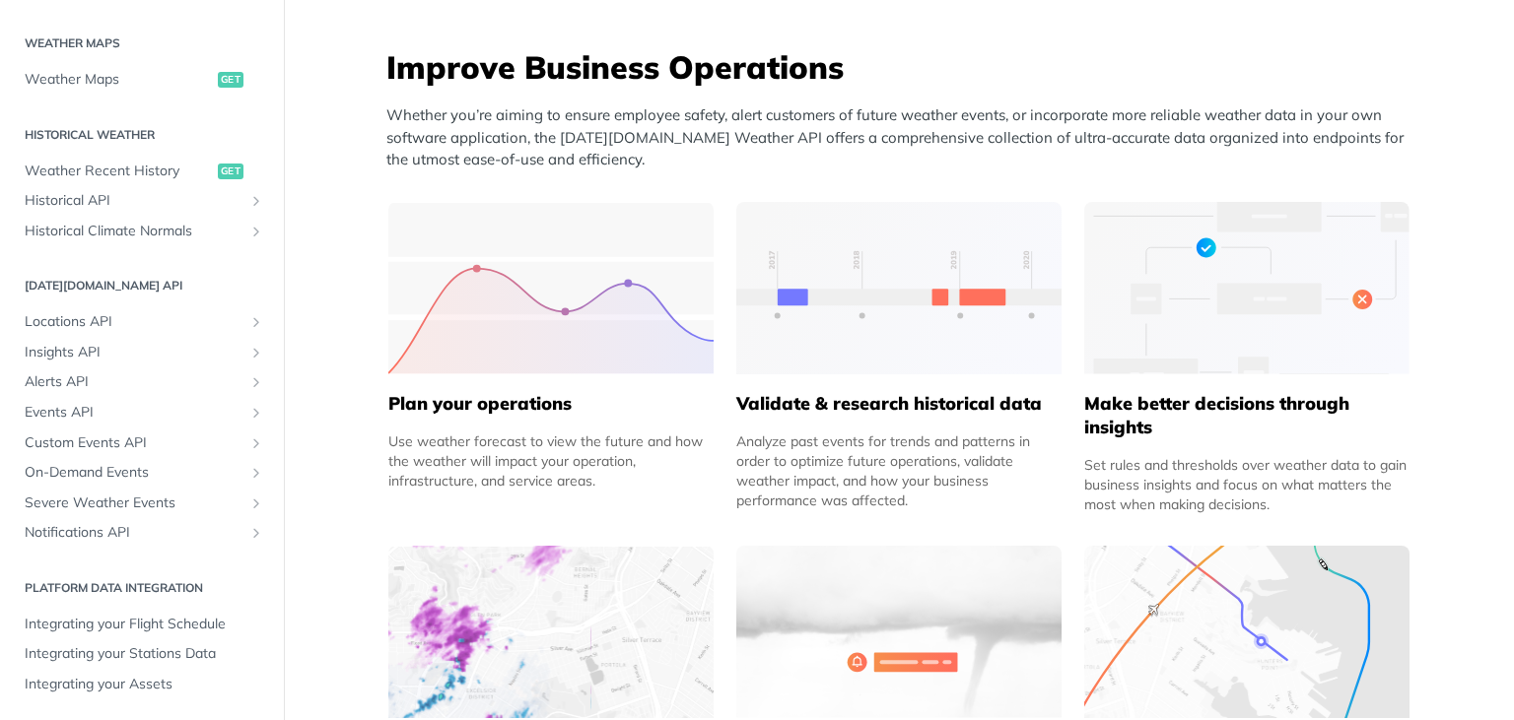
scroll to position [591, 0]
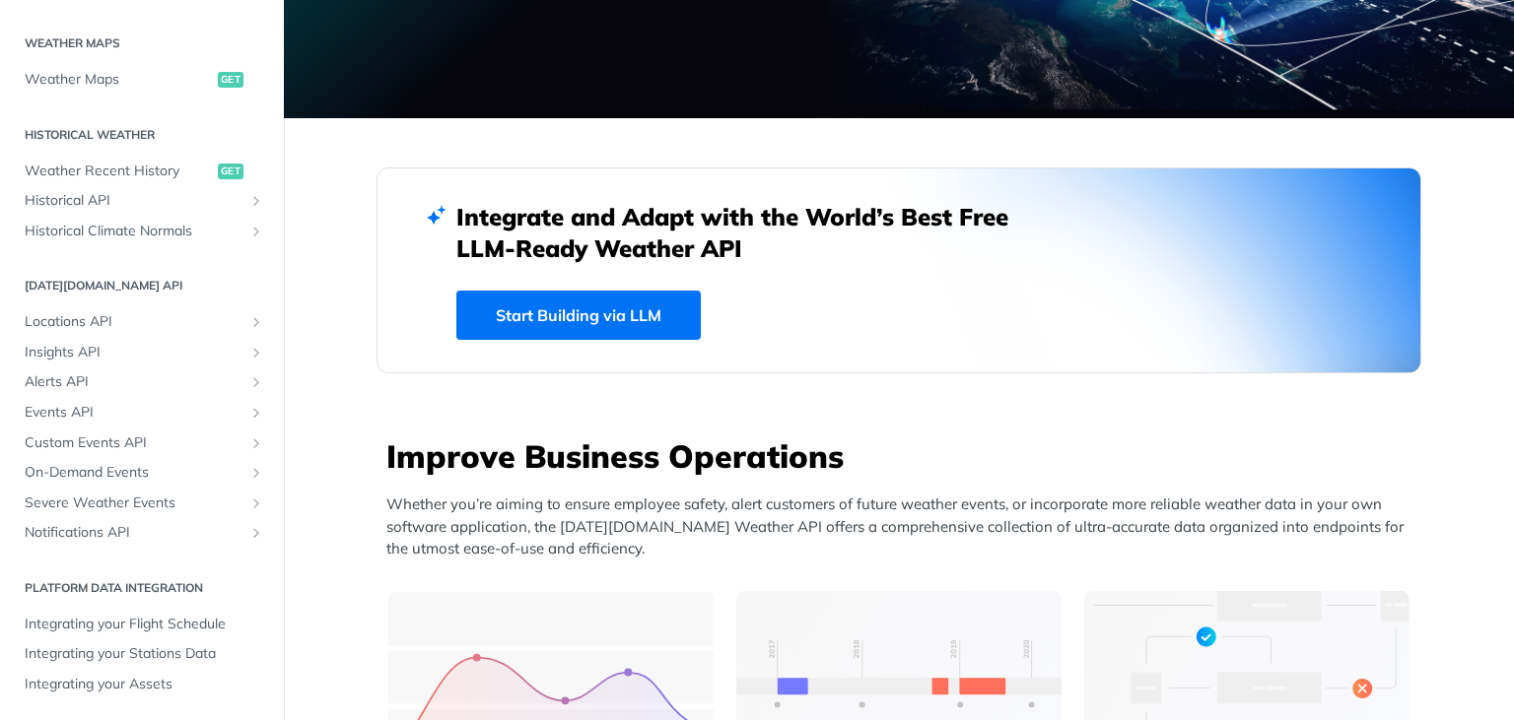
scroll to position [355, 0]
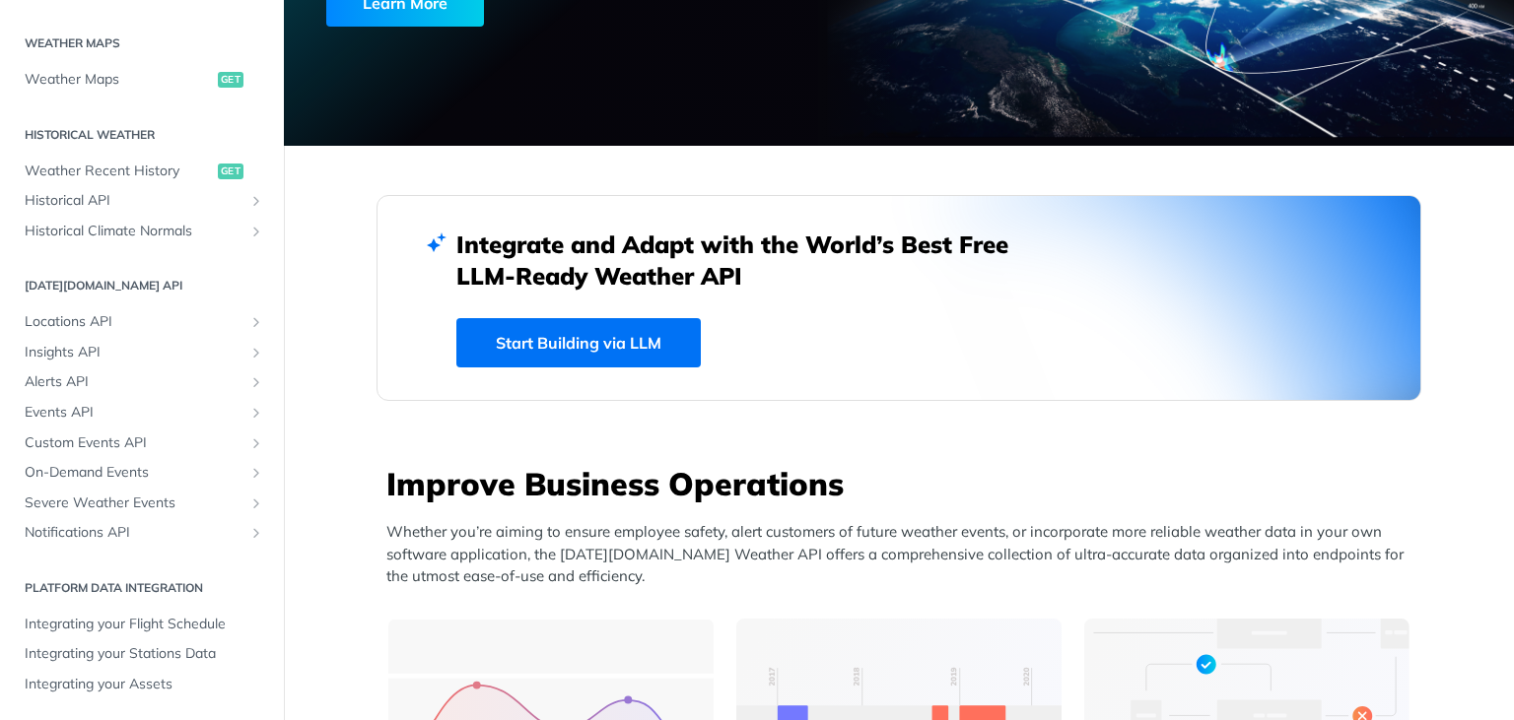
drag, startPoint x: 1487, startPoint y: 384, endPoint x: 1429, endPoint y: 369, distance: 60.2
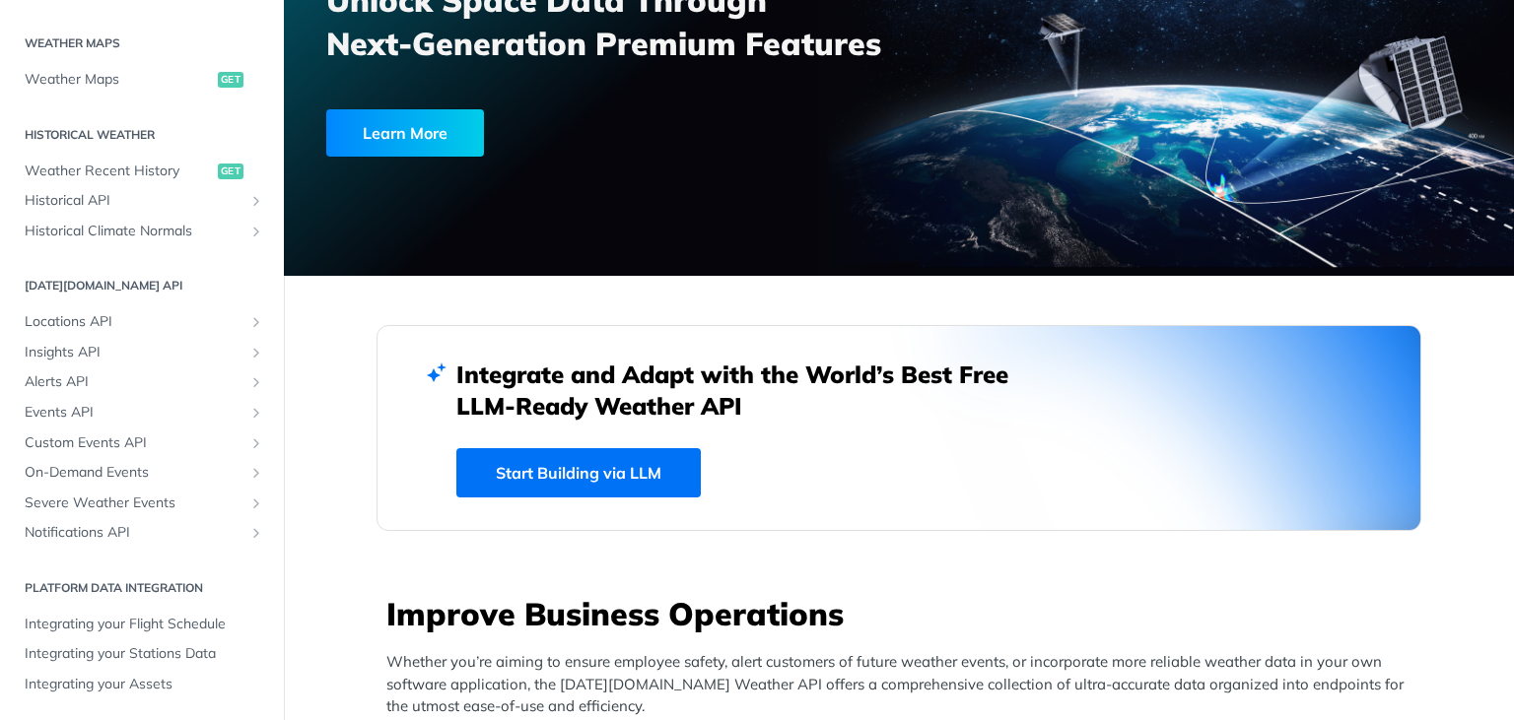
scroll to position [0, 0]
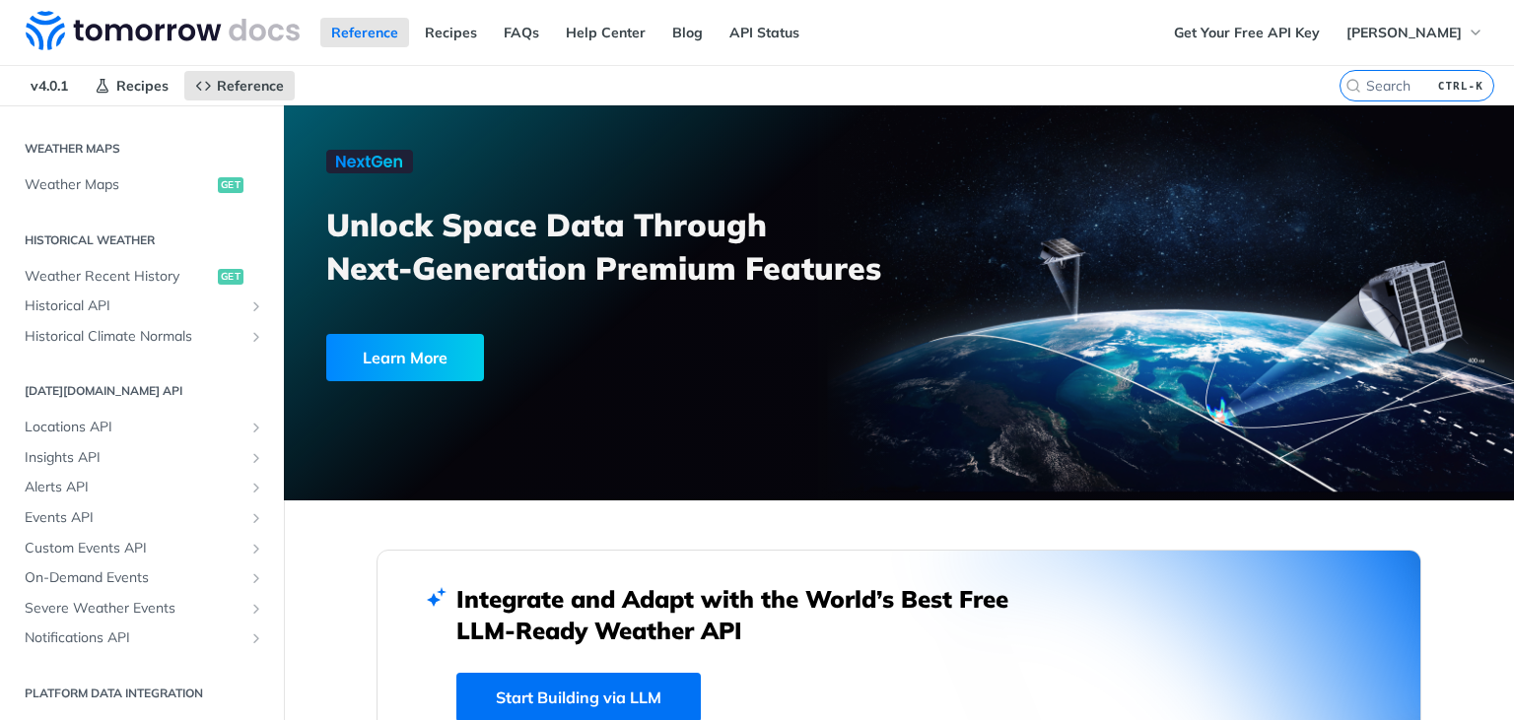
click at [1050, 59] on div "Reference Recipes FAQs Help Center Blog API Status" at bounding box center [581, 32] width 1163 height 65
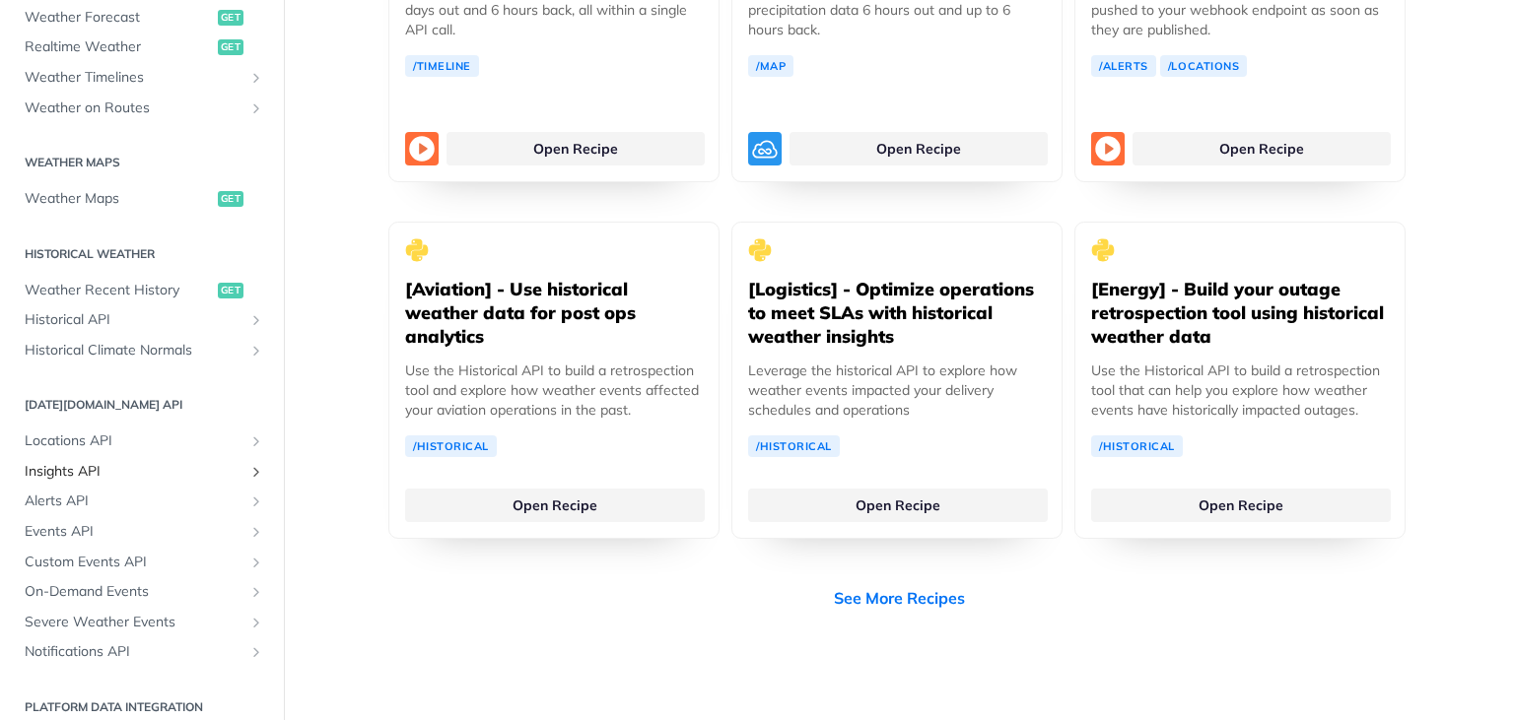
scroll to position [470, 0]
click at [246, 445] on link "Locations API" at bounding box center [142, 441] width 254 height 30
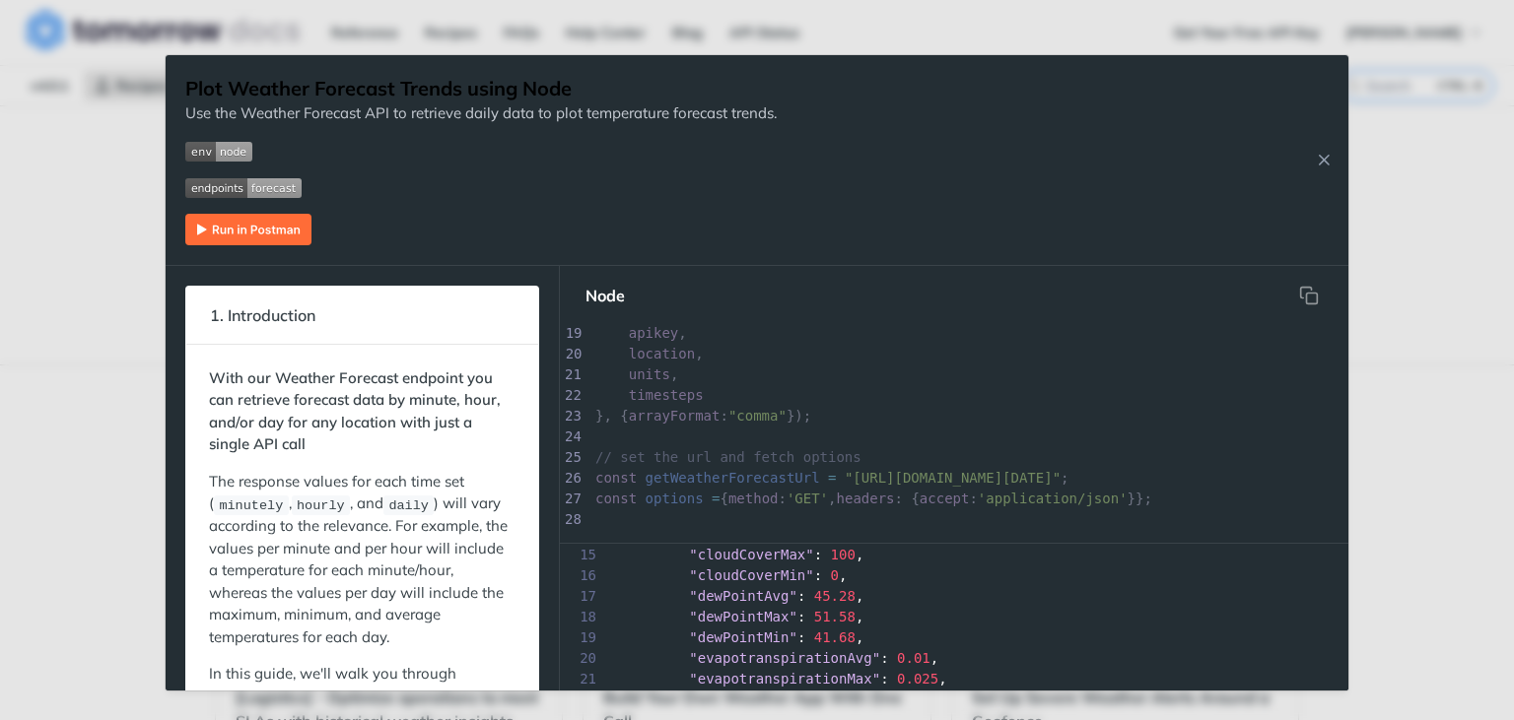
scroll to position [311, 0]
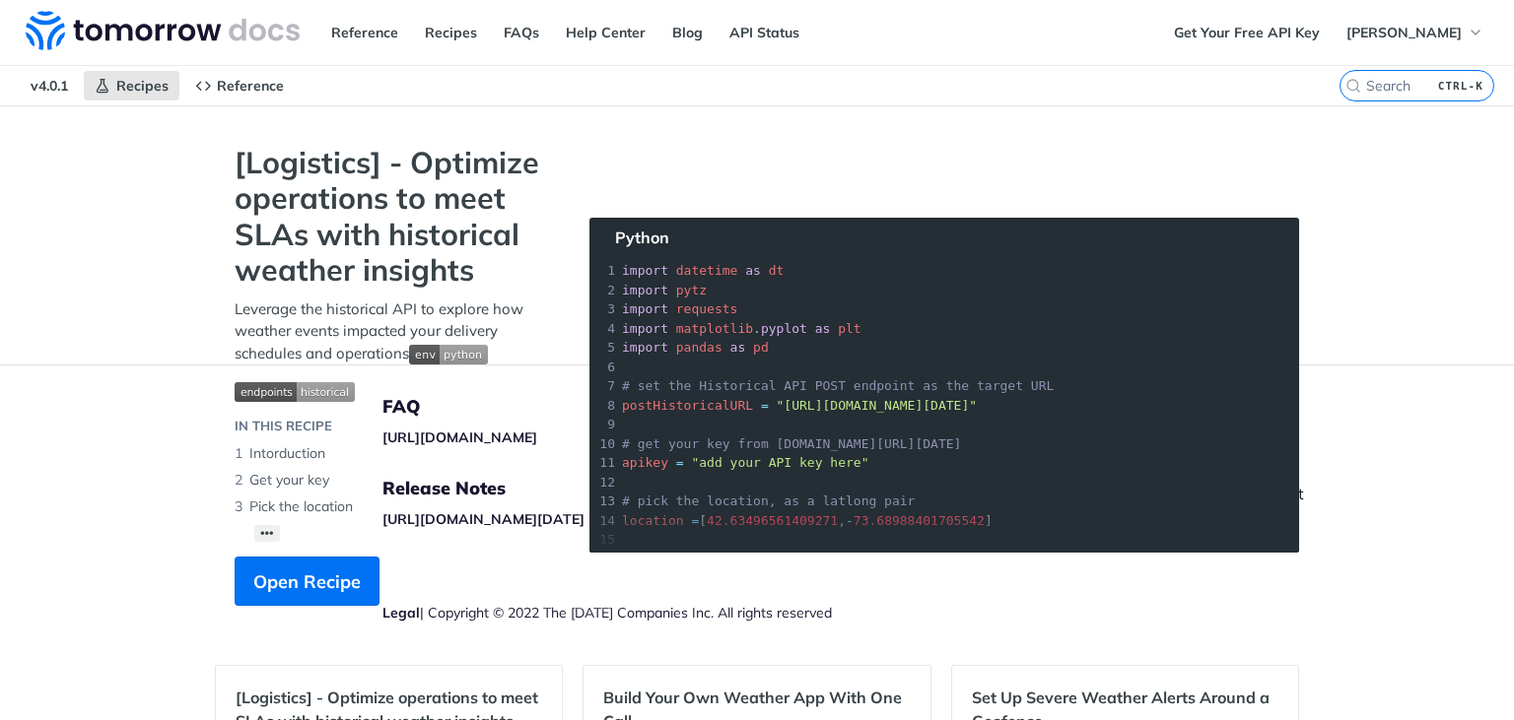
click at [1510, 419] on div "Plot Weather Forecast Trends using Node Use the Weather Forecast API to retriev…" at bounding box center [757, 360] width 1514 height 720
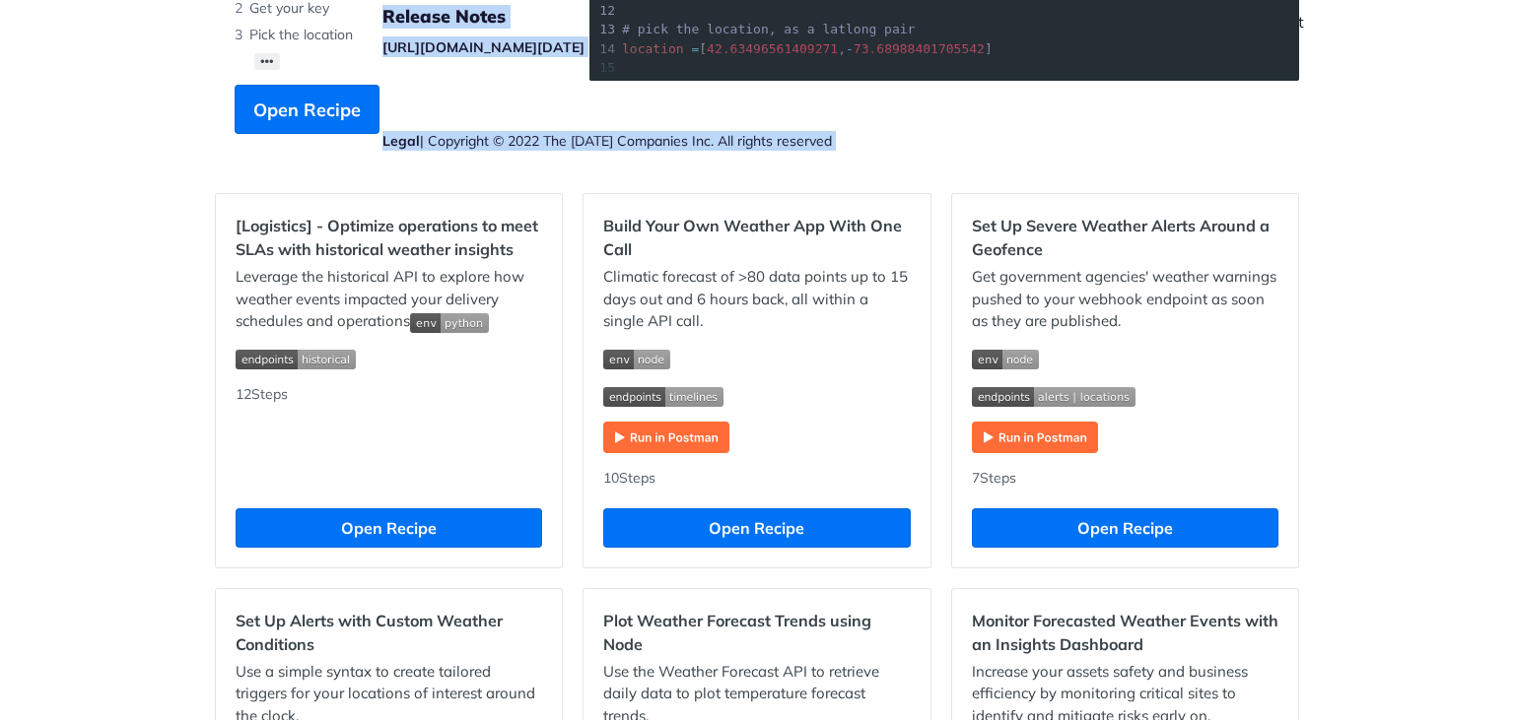
scroll to position [473, 0]
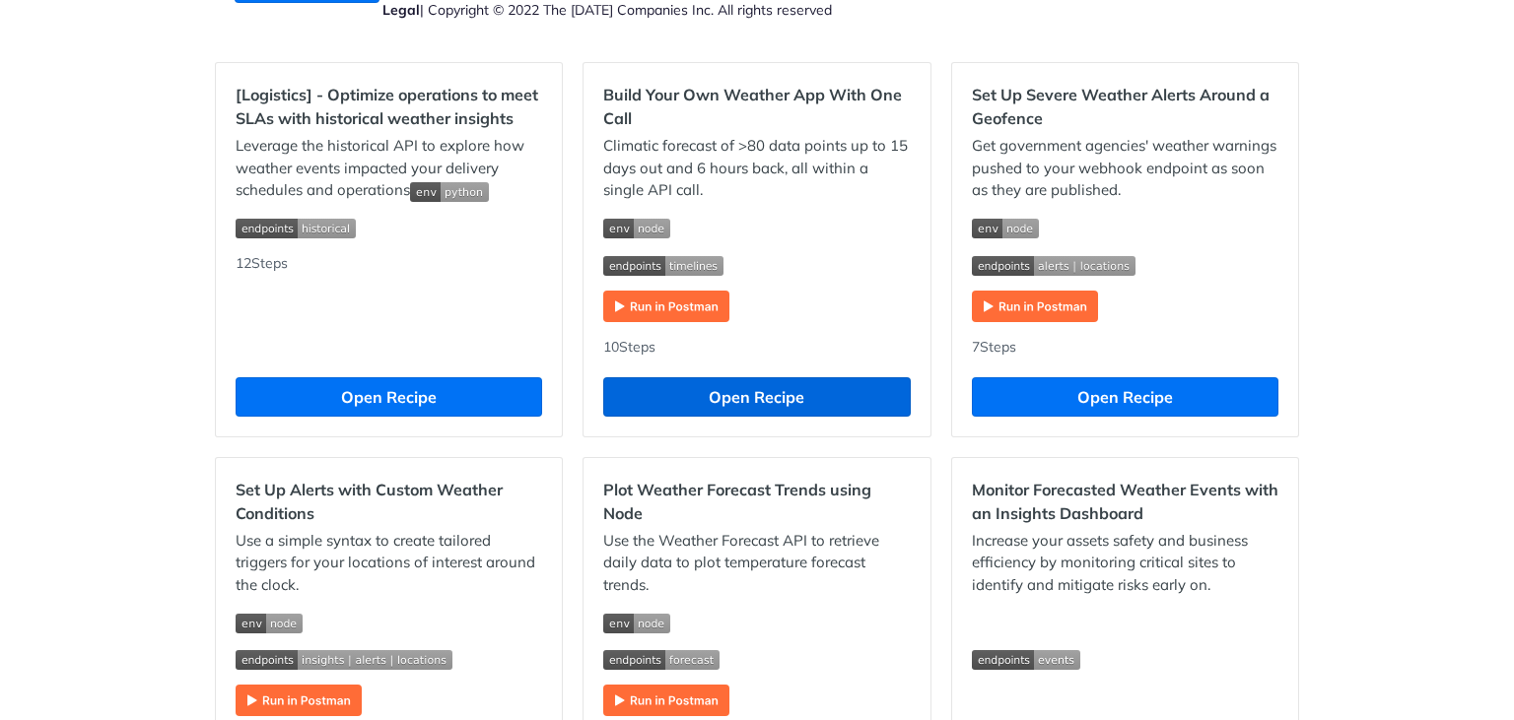
scroll to position [591, 0]
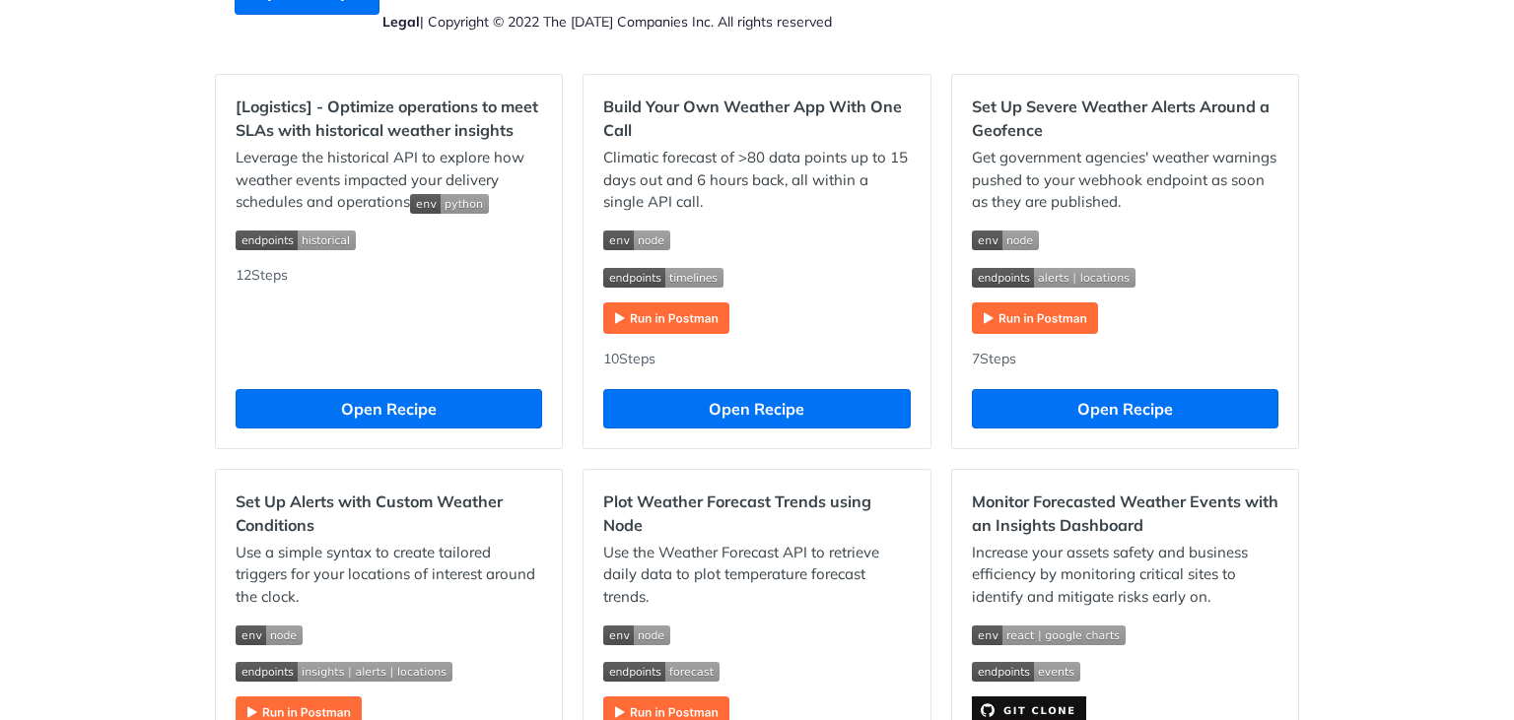
click at [682, 318] on img "Expand image" at bounding box center [666, 319] width 126 height 32
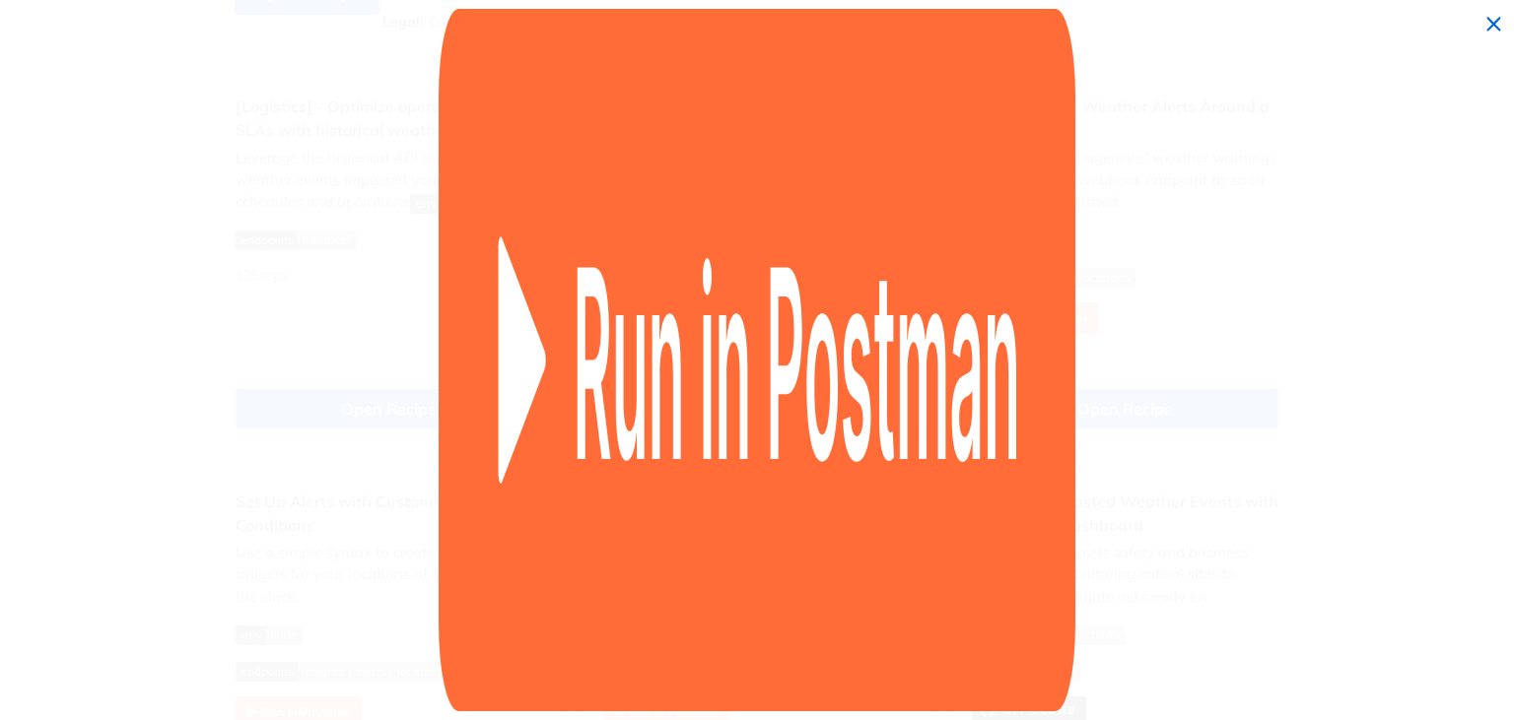
click at [674, 322] on img "Collapse image" at bounding box center [757, 360] width 636 height 703
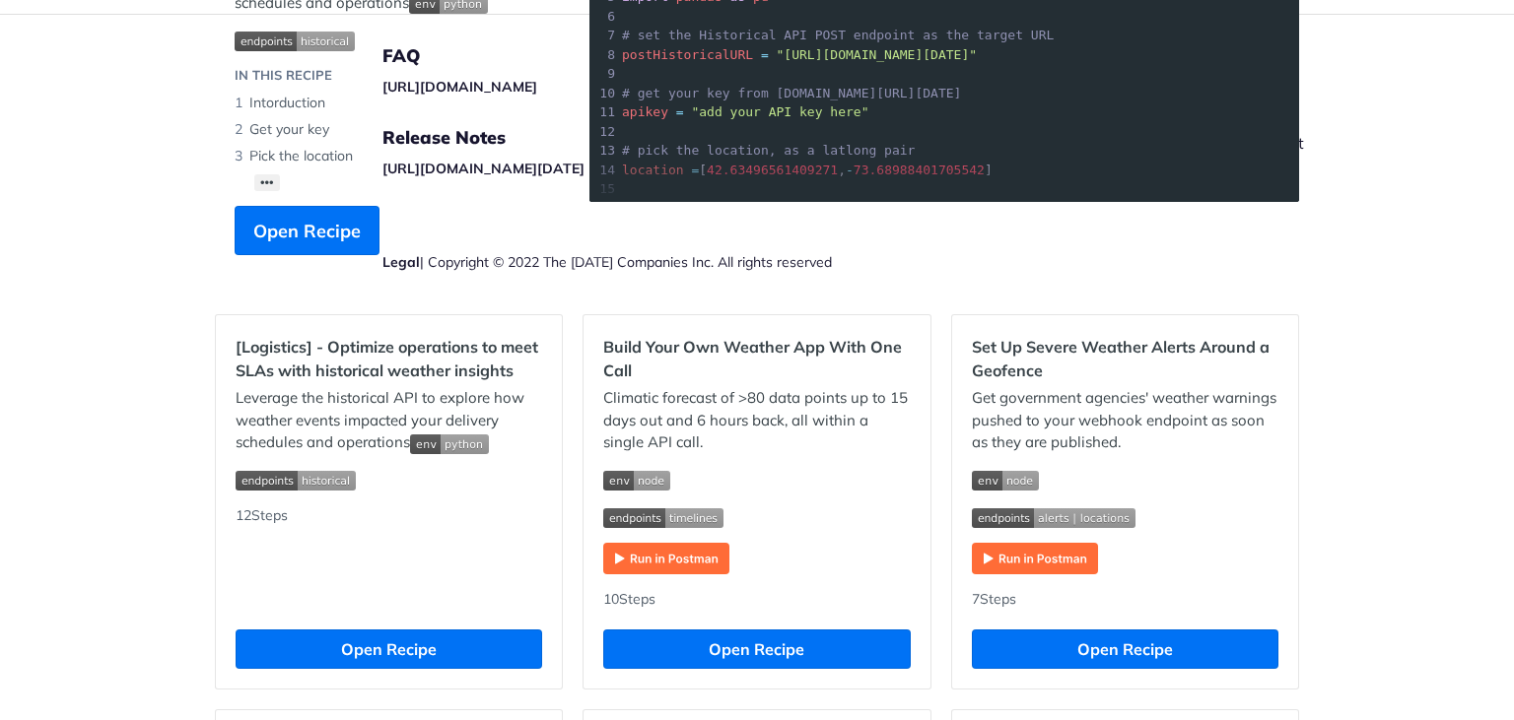
scroll to position [237, 0]
